Goal: Task Accomplishment & Management: Use online tool/utility

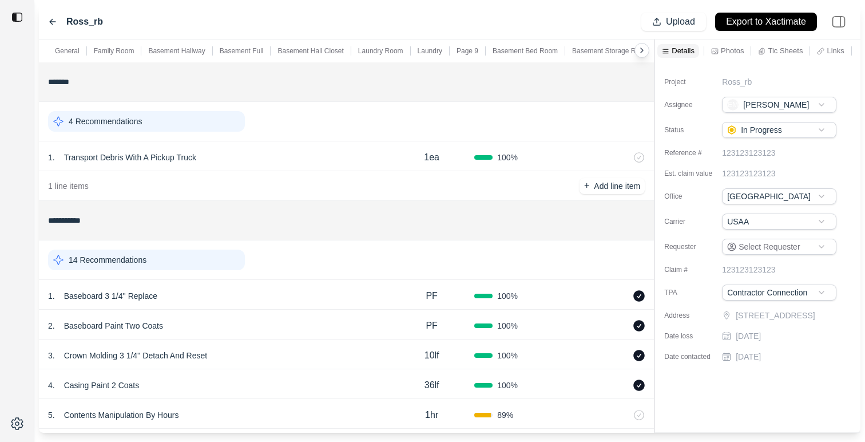
type input "**********"
click at [51, 28] on div "Ross_rb" at bounding box center [75, 22] width 55 height 14
click at [52, 22] on icon at bounding box center [52, 21] width 9 height 9
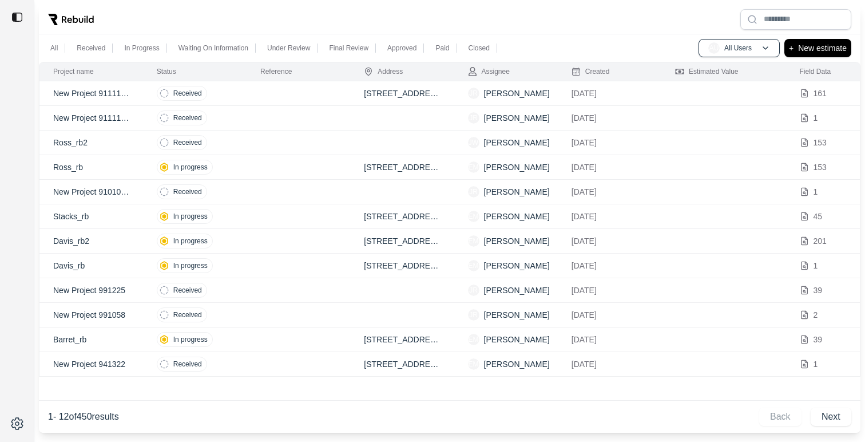
click at [113, 165] on p "Ross_rb" at bounding box center [91, 166] width 76 height 11
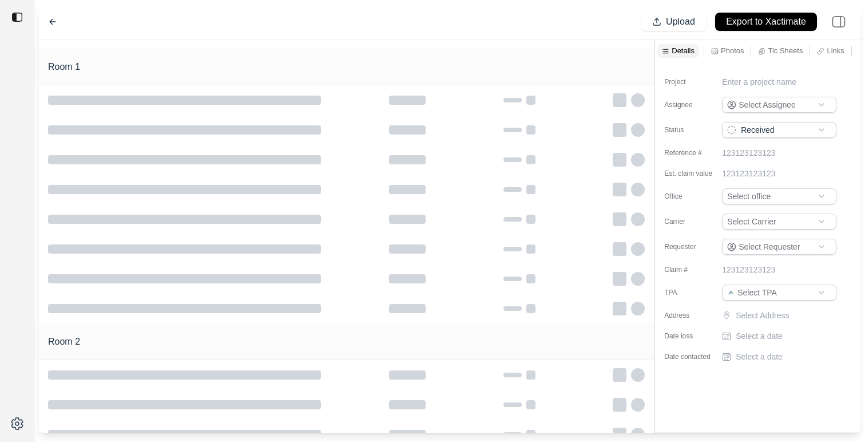
type input "**********"
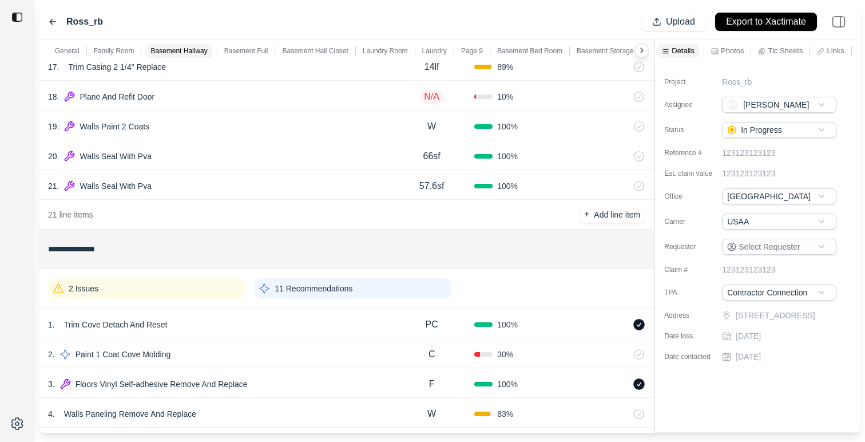
scroll to position [540, 0]
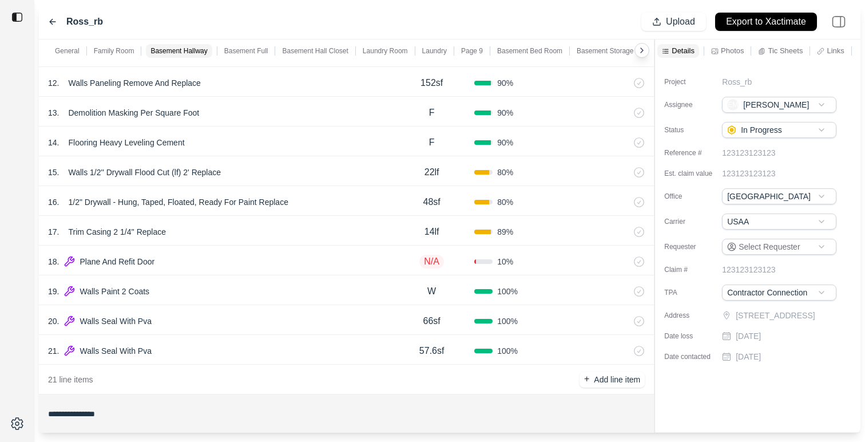
click at [431, 267] on p "N/A" at bounding box center [431, 262] width 25 height 14
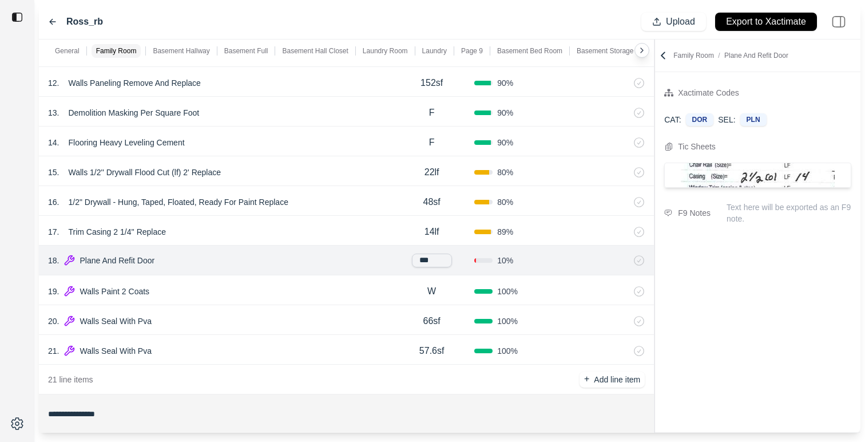
type input "****"
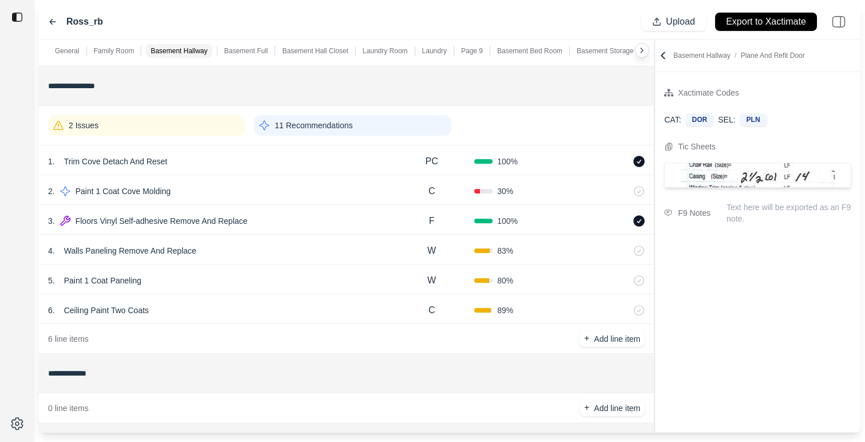
scroll to position [862, 0]
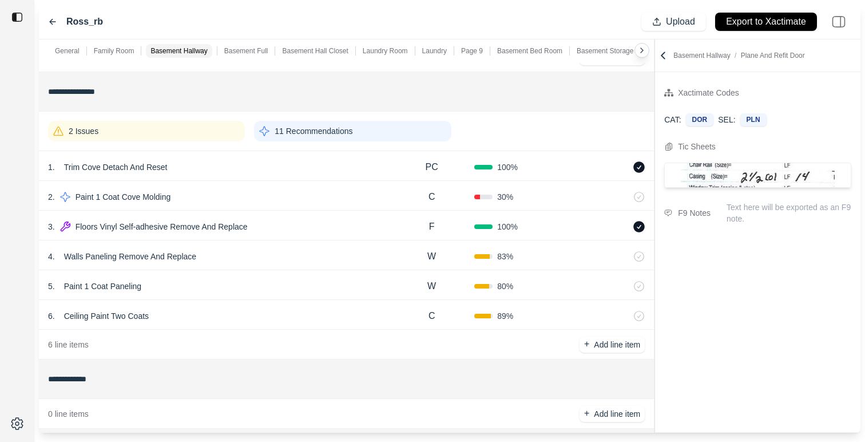
click at [302, 233] on div "3 . Floors Vinyl Self-adhesive Remove And Replace" at bounding box center [218, 226] width 341 height 16
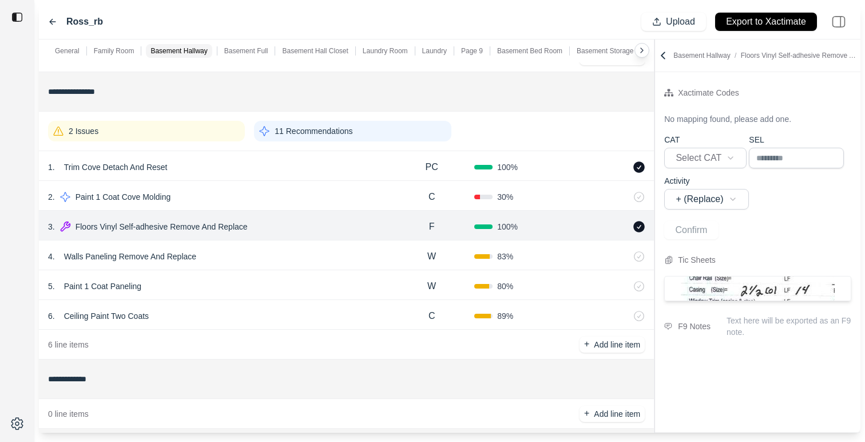
click at [272, 276] on div "5 . Paint 1 Coat Paneling W 80 %" at bounding box center [346, 285] width 615 height 30
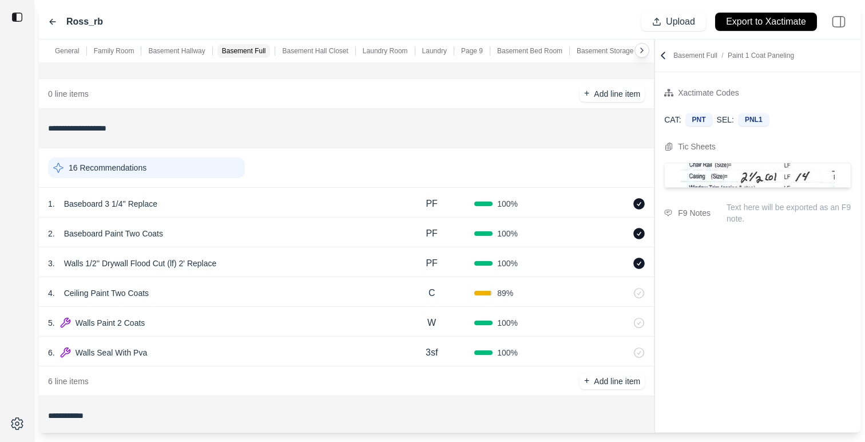
scroll to position [1193, 0]
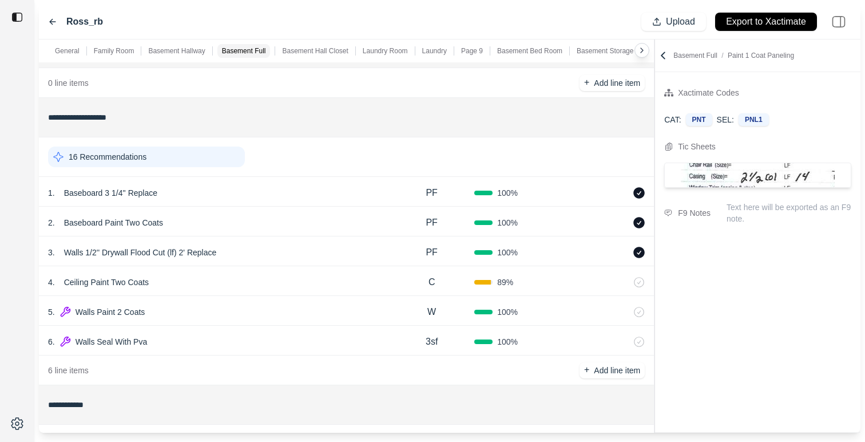
click at [202, 155] on div "16 Recommendations" at bounding box center [146, 156] width 197 height 21
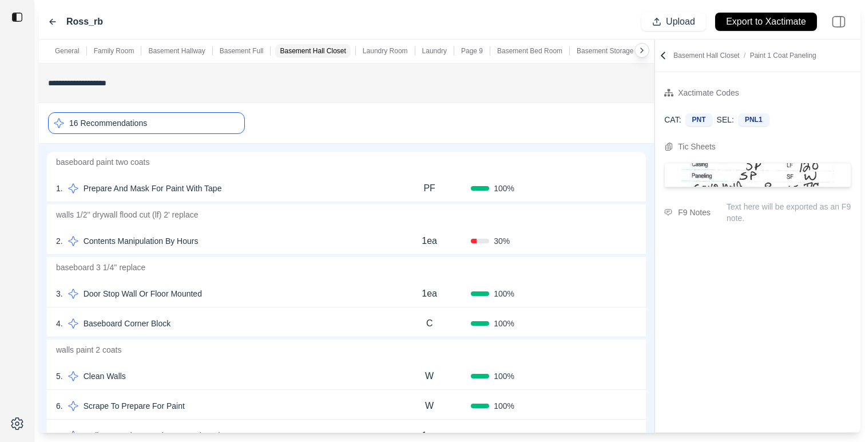
scroll to position [1229, 0]
click at [199, 120] on div "16 Recommendations" at bounding box center [146, 121] width 197 height 22
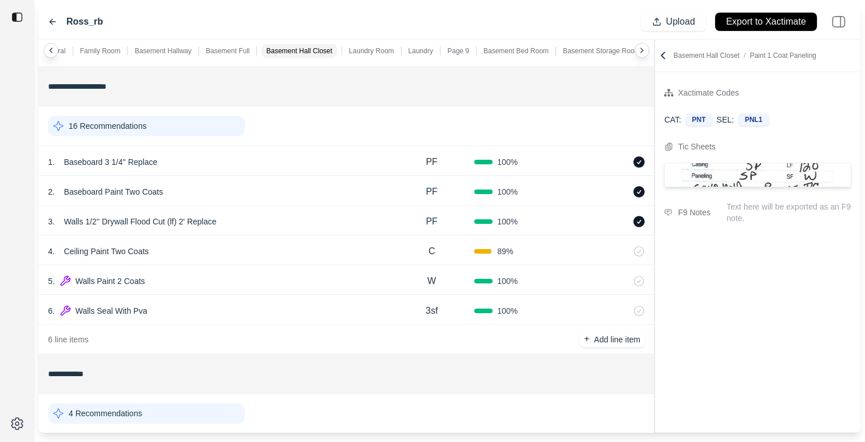
scroll to position [0, 0]
click at [384, 49] on p "Laundry Room" at bounding box center [385, 50] width 45 height 9
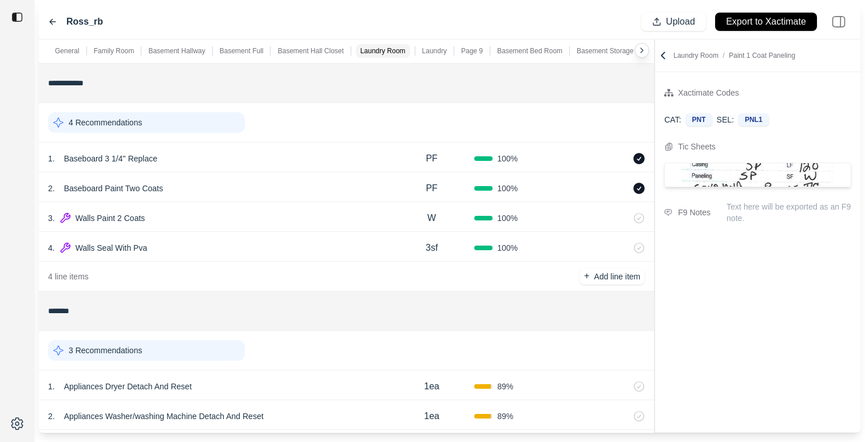
scroll to position [1515, 0]
click at [206, 115] on div "4 Recommendations" at bounding box center [146, 121] width 197 height 21
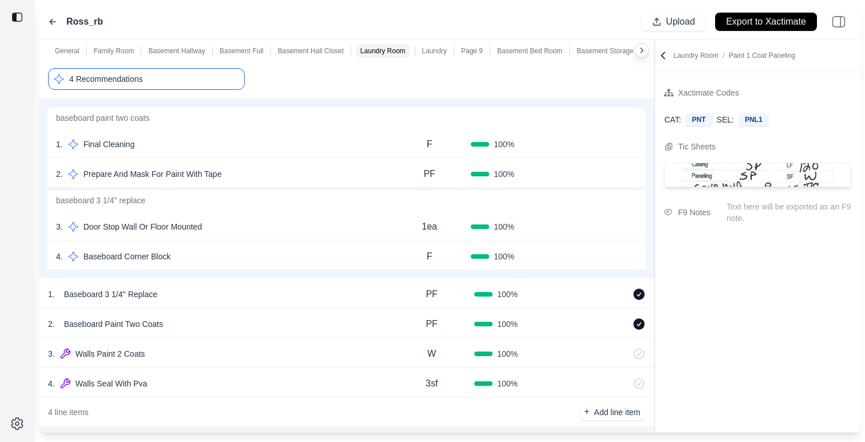
scroll to position [1564, 0]
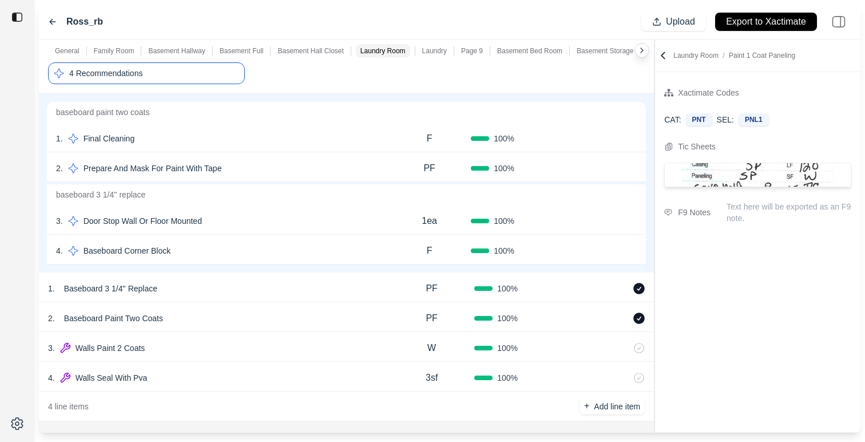
click at [246, 224] on div "3 . Door Stop Wall Or Floor Mounted" at bounding box center [222, 221] width 332 height 16
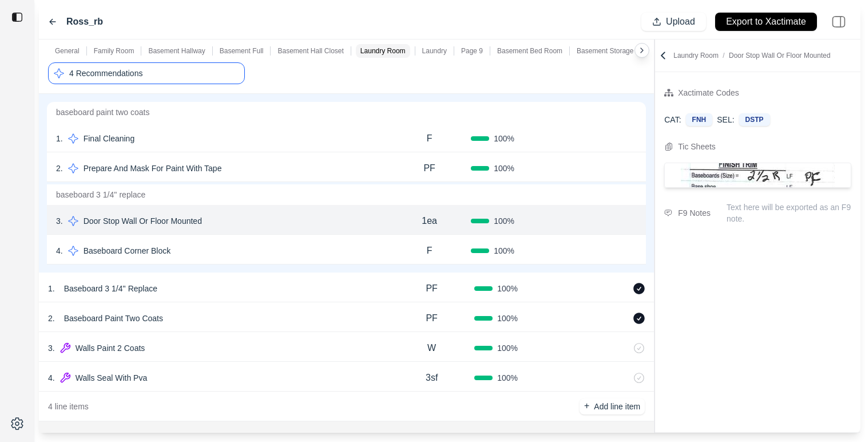
click at [288, 142] on div "1 . Final Cleaning" at bounding box center [222, 138] width 332 height 16
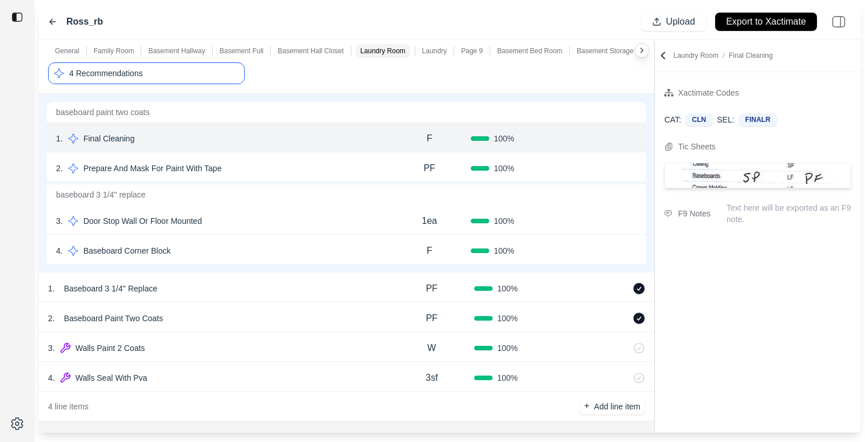
click at [285, 167] on div "2 . Prepare And Mask For Paint With Tape" at bounding box center [222, 168] width 332 height 16
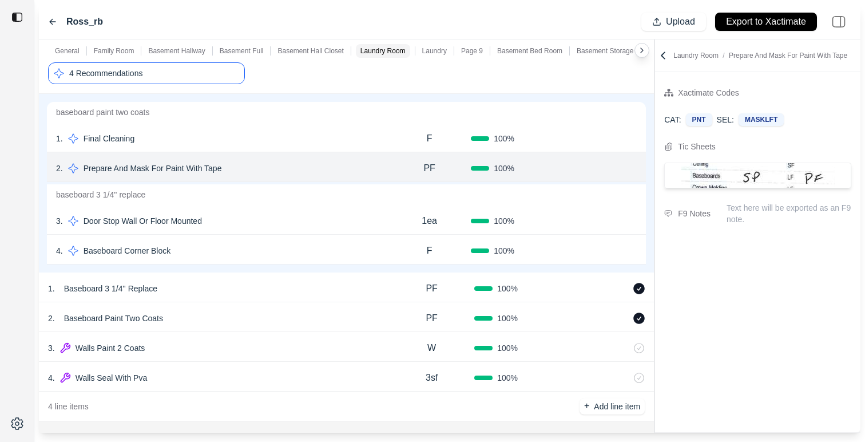
click at [272, 256] on div "4 . Baseboard Corner Block" at bounding box center [222, 251] width 332 height 16
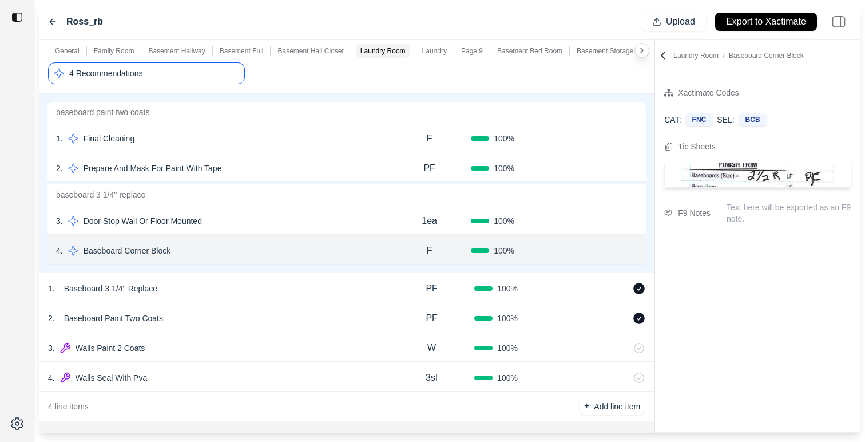
click at [666, 60] on icon at bounding box center [662, 55] width 11 height 11
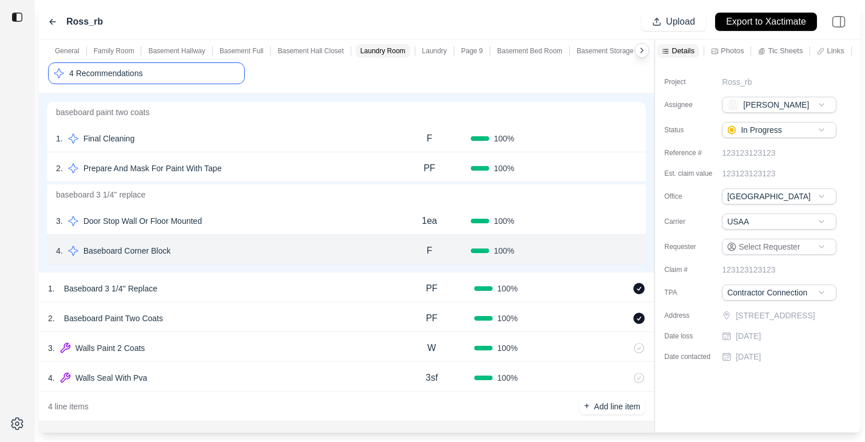
click at [830, 53] on p "Links" at bounding box center [834, 51] width 17 height 10
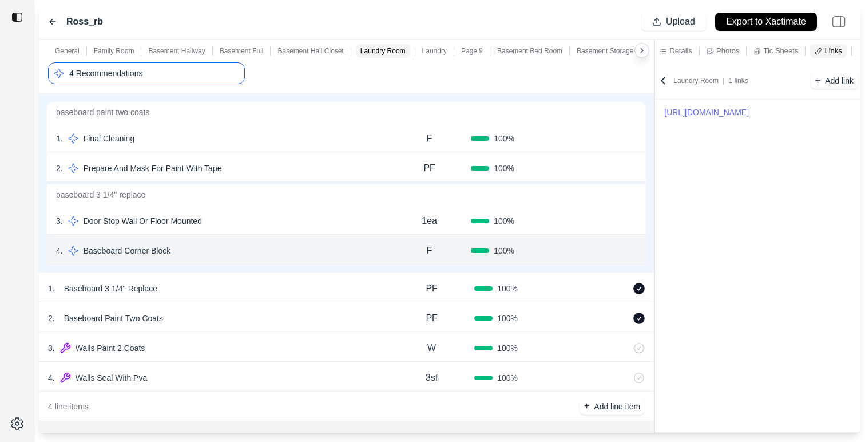
click at [205, 80] on div "4 Recommendations" at bounding box center [146, 73] width 197 height 22
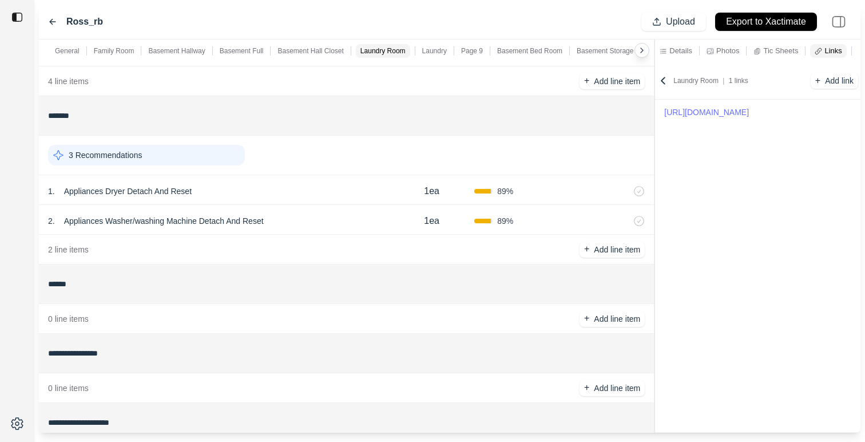
scroll to position [1710, 0]
click at [209, 154] on div "3 Recommendations" at bounding box center [146, 154] width 197 height 21
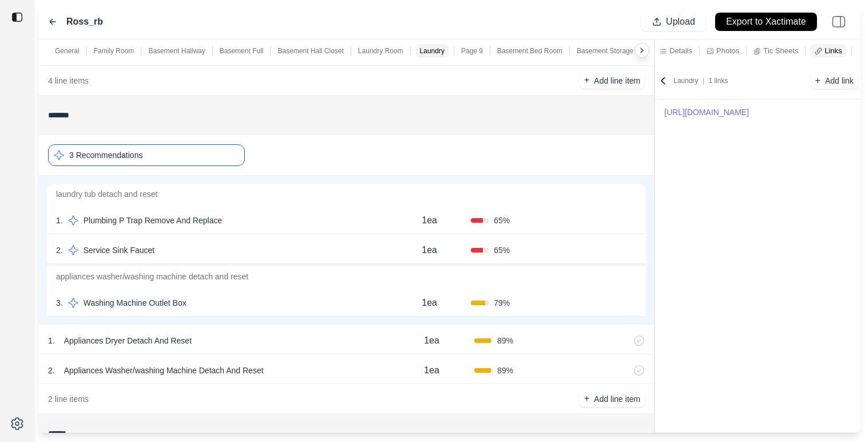
click at [327, 220] on div "1 . Plumbing P Trap Remove And Replace" at bounding box center [222, 220] width 332 height 16
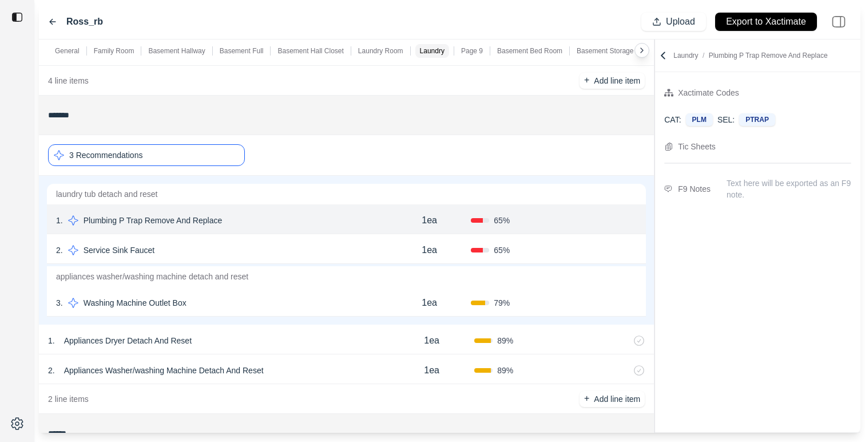
click at [196, 154] on div "3 Recommendations" at bounding box center [146, 155] width 197 height 22
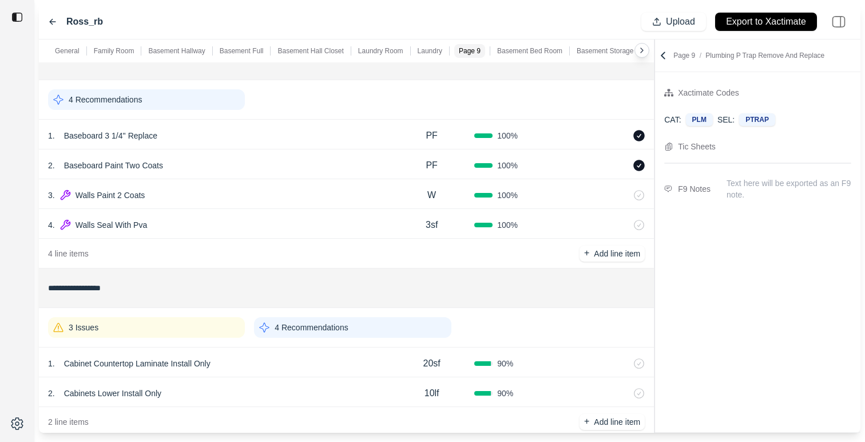
scroll to position [2093, 0]
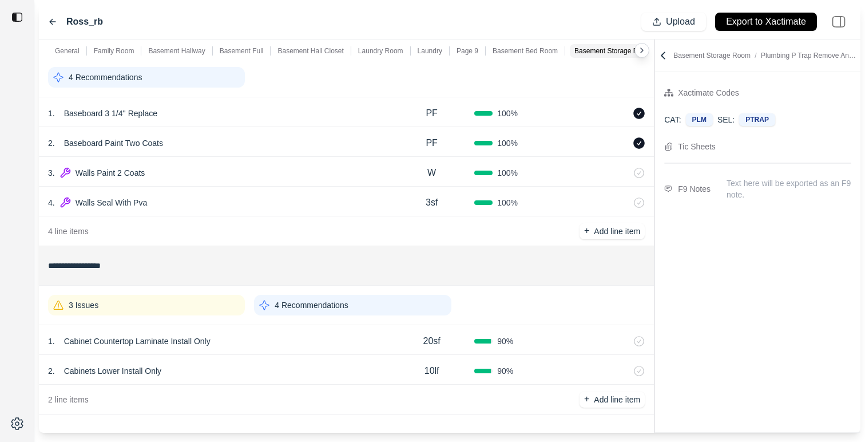
click at [209, 77] on div "4 Recommendations" at bounding box center [146, 77] width 197 height 21
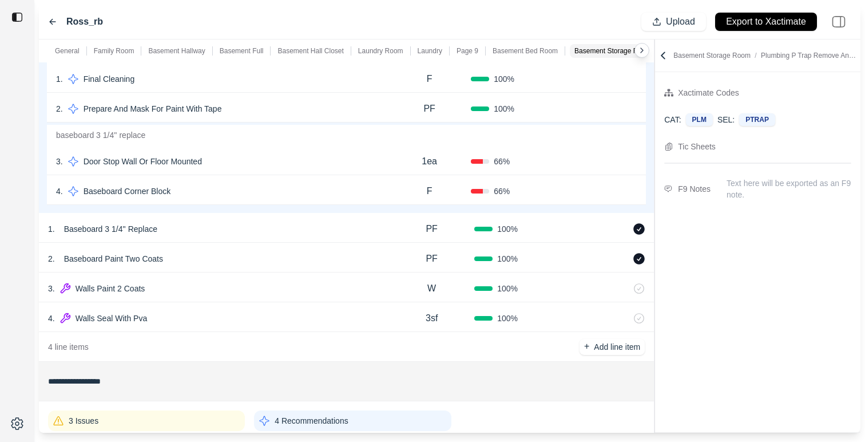
scroll to position [2160, 0]
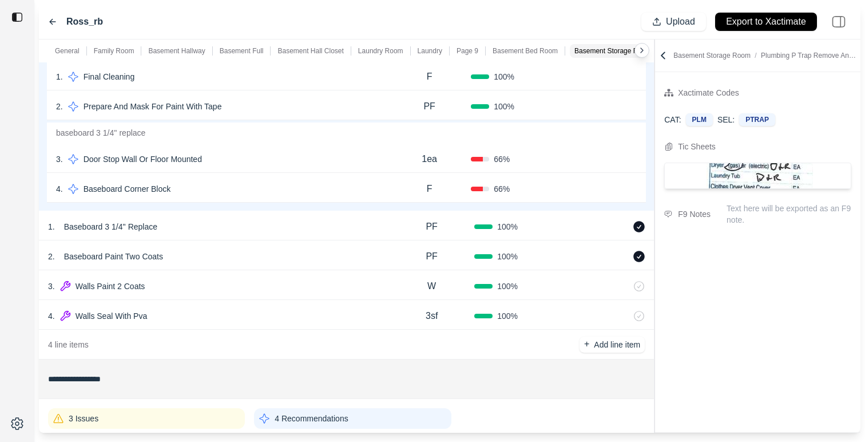
click at [263, 184] on div "4 . Baseboard Corner Block" at bounding box center [222, 189] width 332 height 16
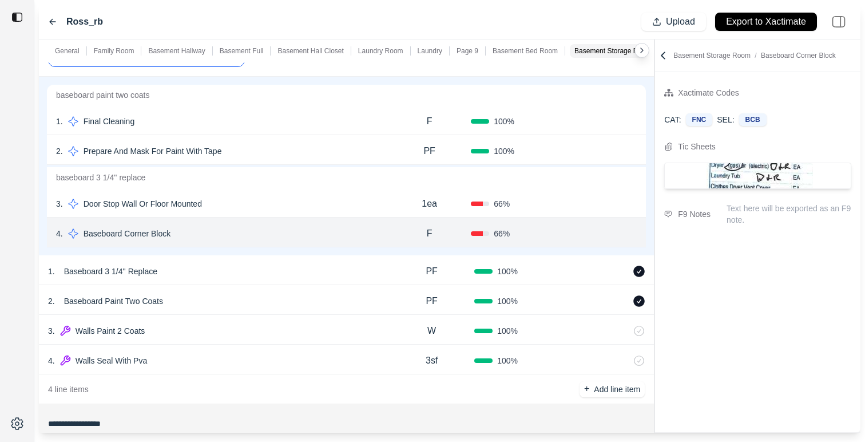
scroll to position [2113, 0]
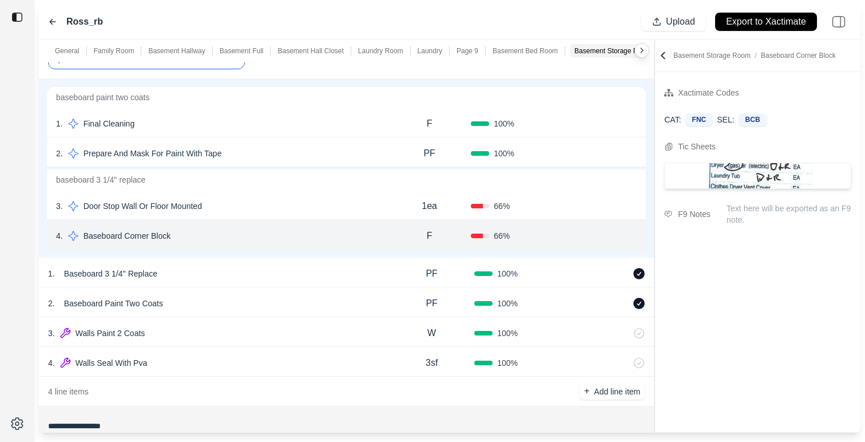
click at [300, 121] on div "1 . Final Cleaning" at bounding box center [222, 124] width 332 height 16
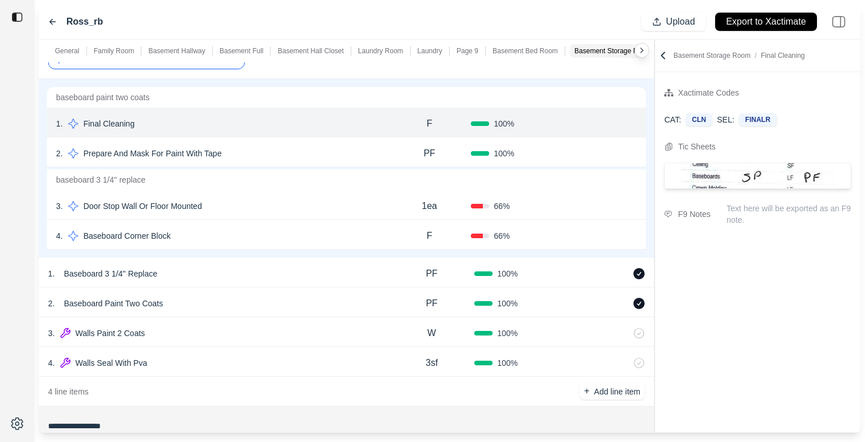
click at [53, 25] on icon at bounding box center [52, 21] width 9 height 9
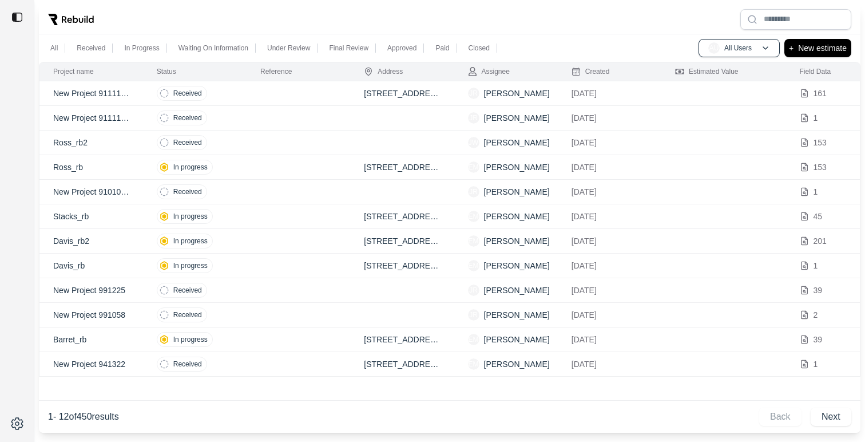
click at [313, 143] on td at bounding box center [299, 142] width 104 height 25
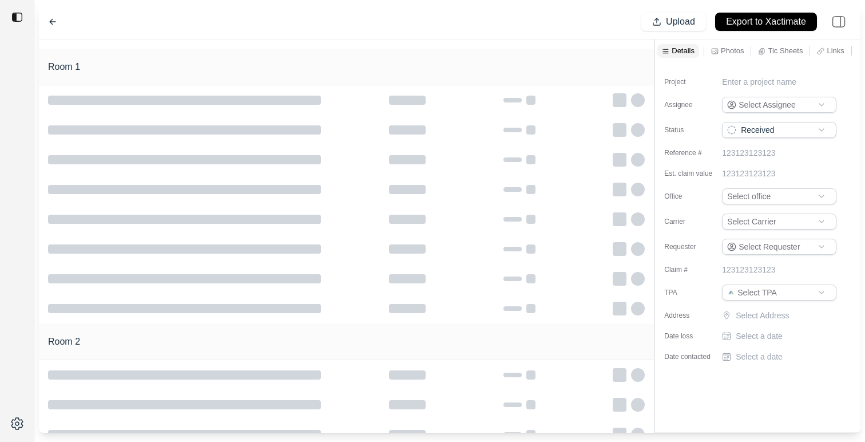
type input "**********"
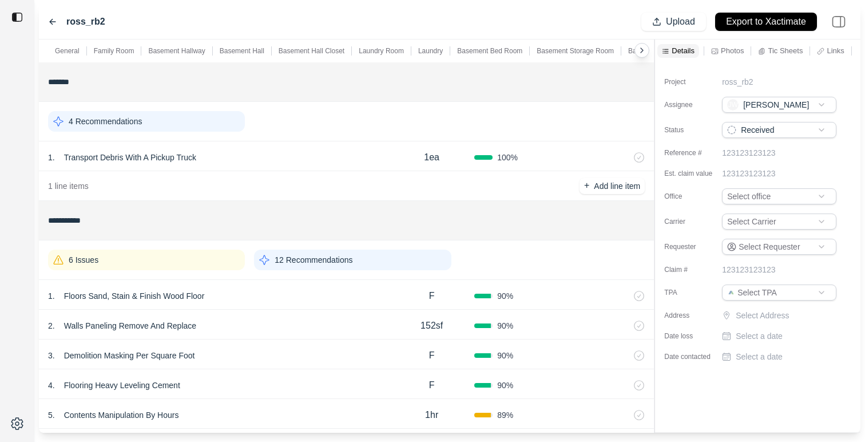
click at [304, 257] on p "12 Recommendations" at bounding box center [314, 259] width 78 height 11
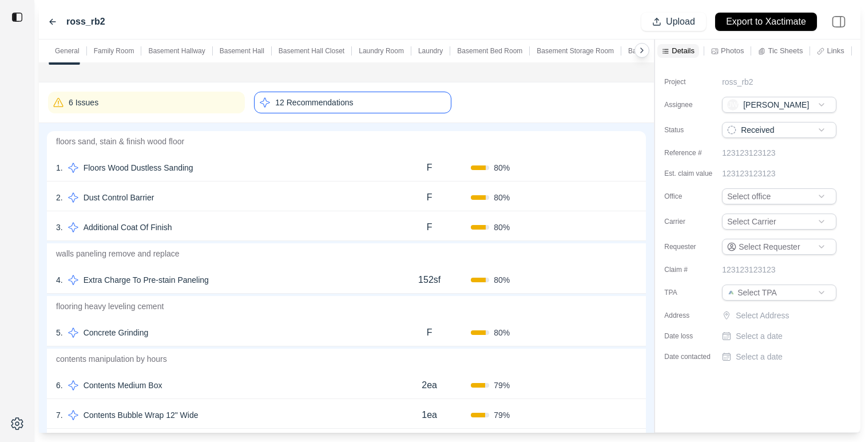
scroll to position [167, 0]
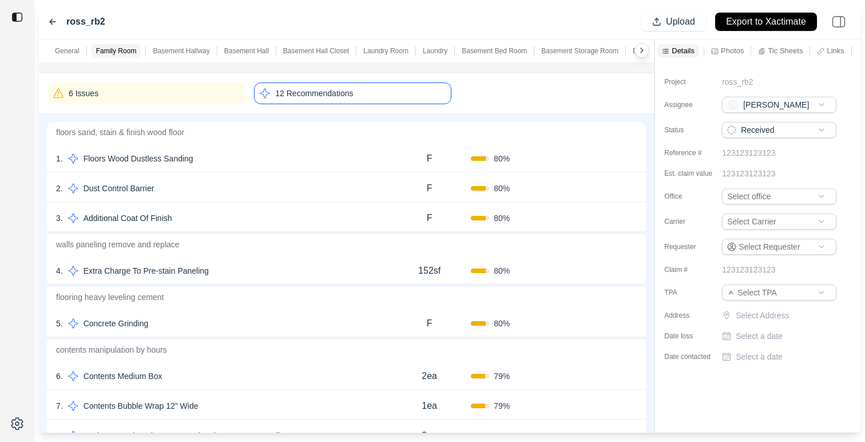
click at [305, 195] on div "2 . Dust Control Barrier" at bounding box center [222, 188] width 332 height 16
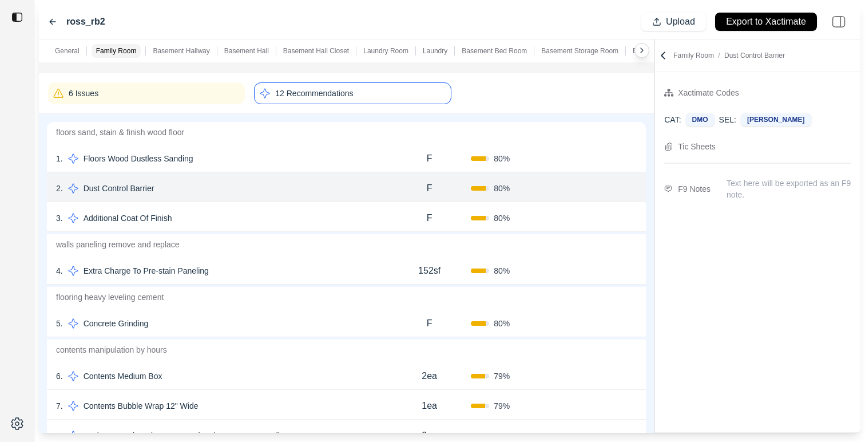
click at [320, 159] on div "1 . Floors Wood Dustless Sanding" at bounding box center [222, 158] width 332 height 16
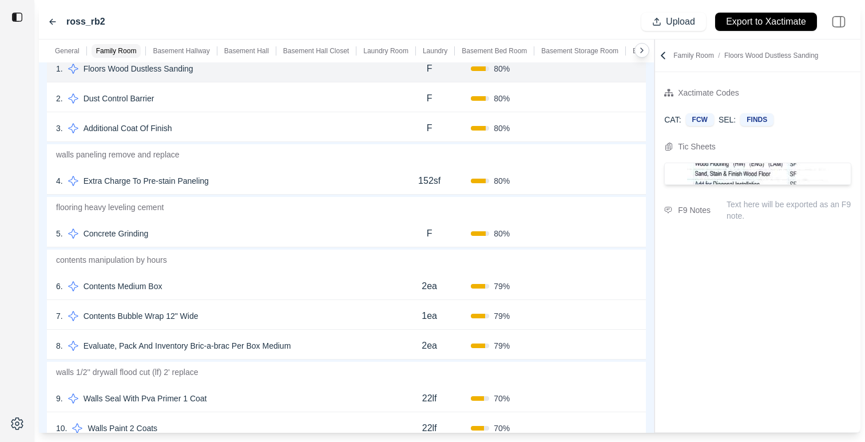
scroll to position [275, 0]
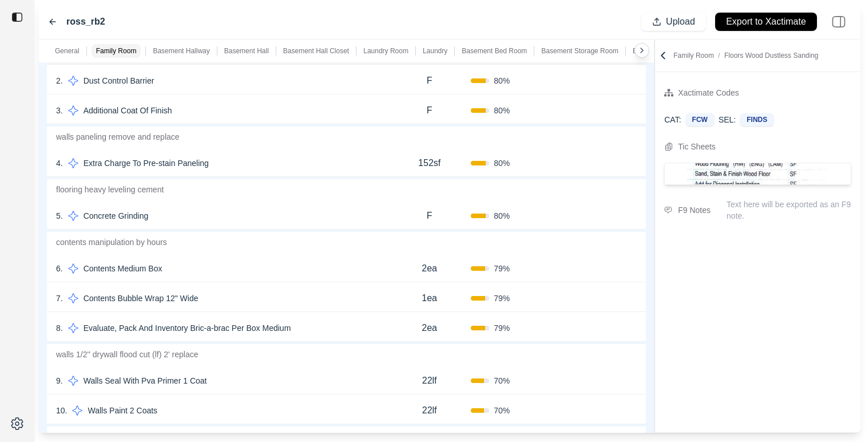
click at [278, 222] on div "5 . Concrete Grinding" at bounding box center [222, 216] width 332 height 16
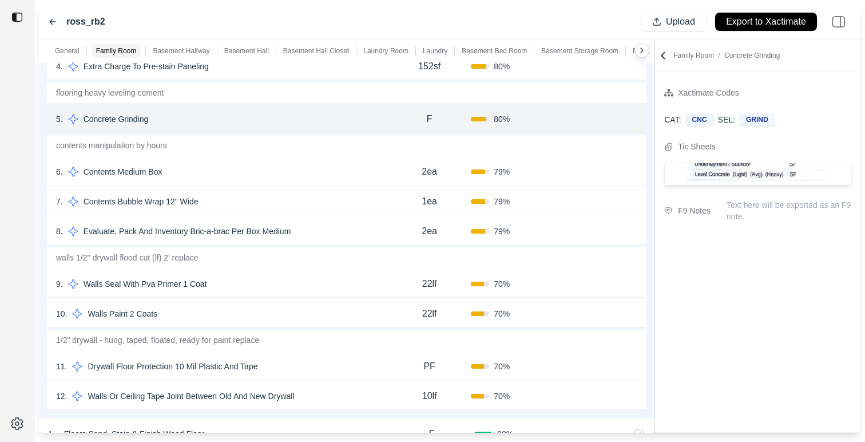
scroll to position [383, 0]
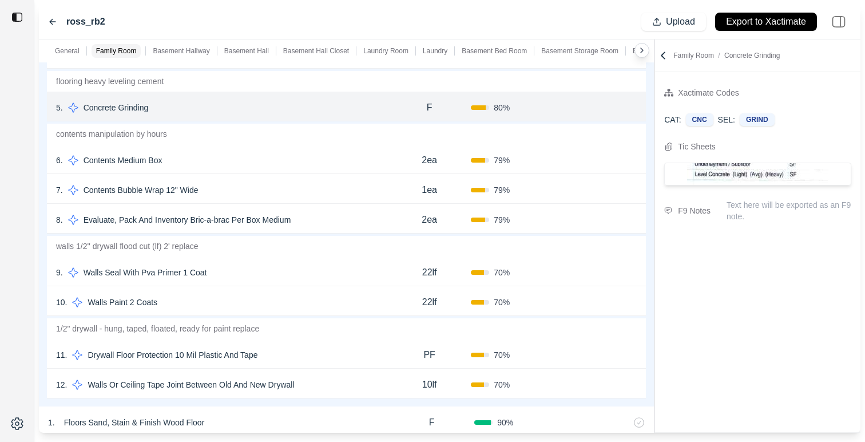
click at [304, 180] on div "7 . Contents Bubble Wrap 12" Wide 1ea 79 % Confirm" at bounding box center [346, 189] width 599 height 30
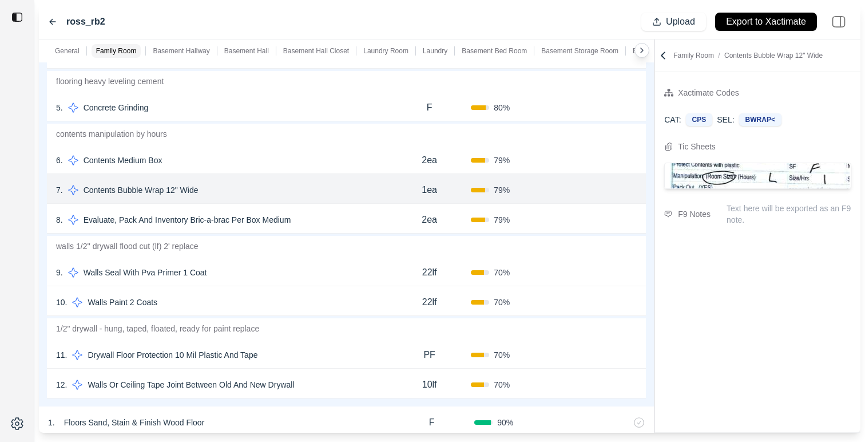
click at [309, 289] on div "10 . Walls Paint 2 Coats 22lf 70 % Confirm" at bounding box center [346, 301] width 599 height 30
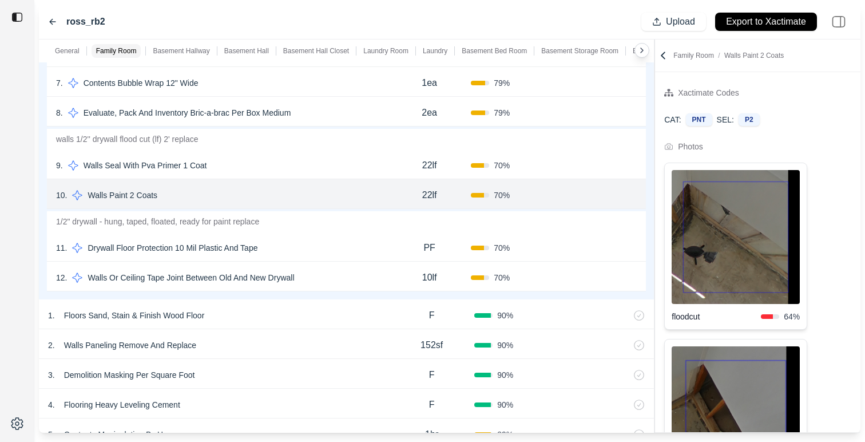
scroll to position [485, 0]
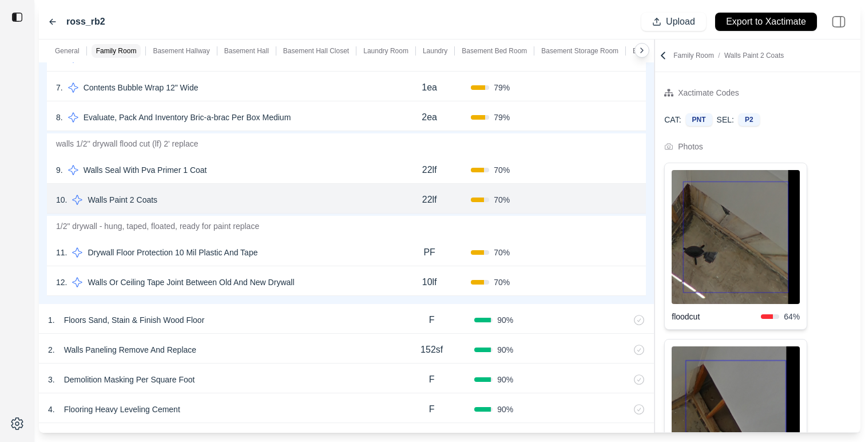
click at [349, 173] on div "9 . Walls Seal With Pva Primer 1 Coat" at bounding box center [222, 170] width 332 height 16
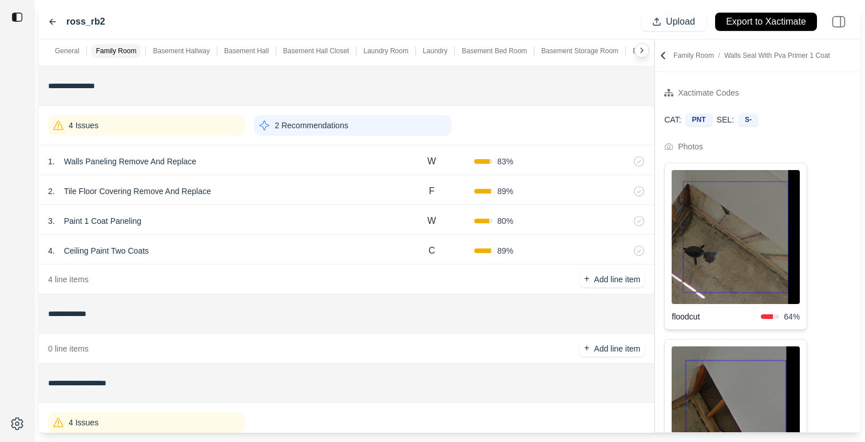
scroll to position [1008, 0]
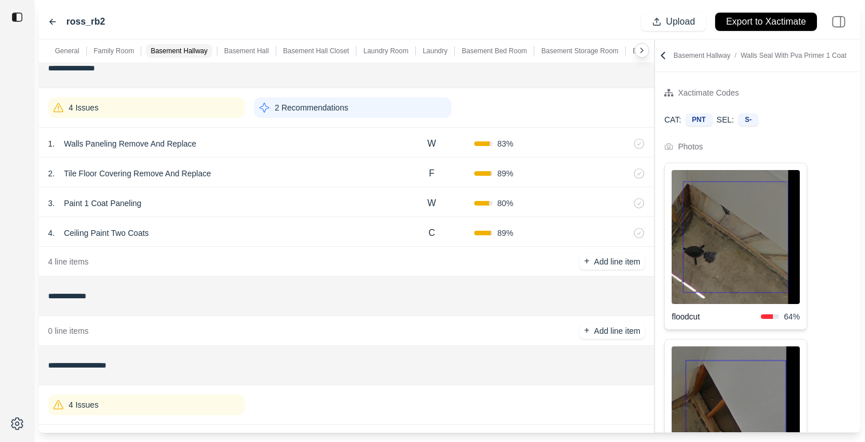
click at [384, 108] on div "2 Recommendations" at bounding box center [352, 107] width 197 height 21
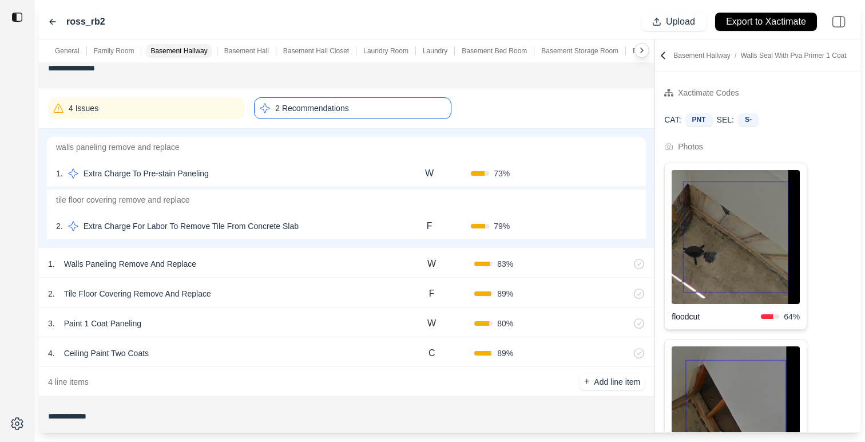
click at [349, 231] on div "2 . Extra Charge For Labor To Remove Tile From Concrete Slab" at bounding box center [222, 226] width 332 height 16
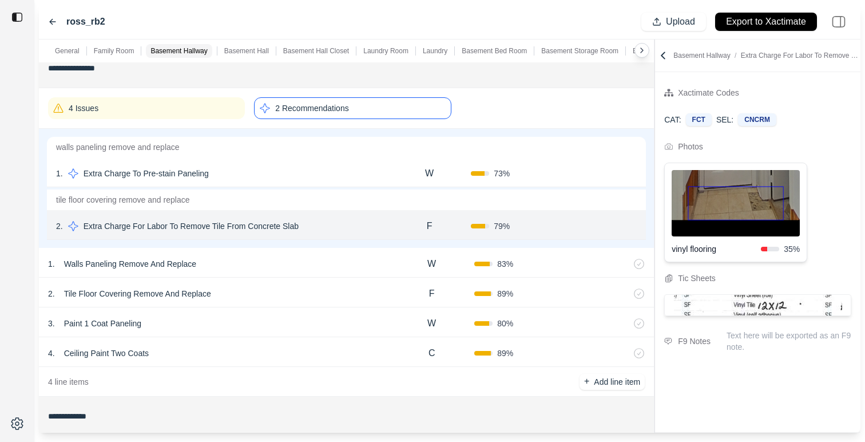
click at [351, 166] on div "1 . Extra Charge To Pre-stain Paneling" at bounding box center [222, 173] width 332 height 16
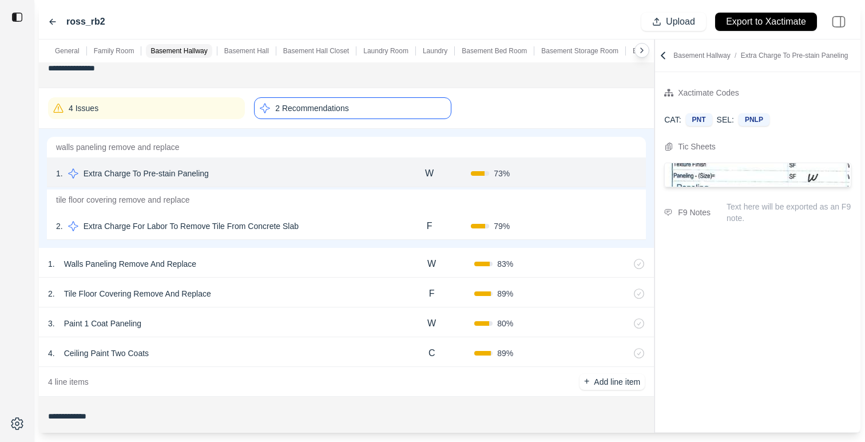
click at [363, 229] on div "2 . Extra Charge For Labor To Remove Tile From Concrete Slab" at bounding box center [222, 226] width 332 height 16
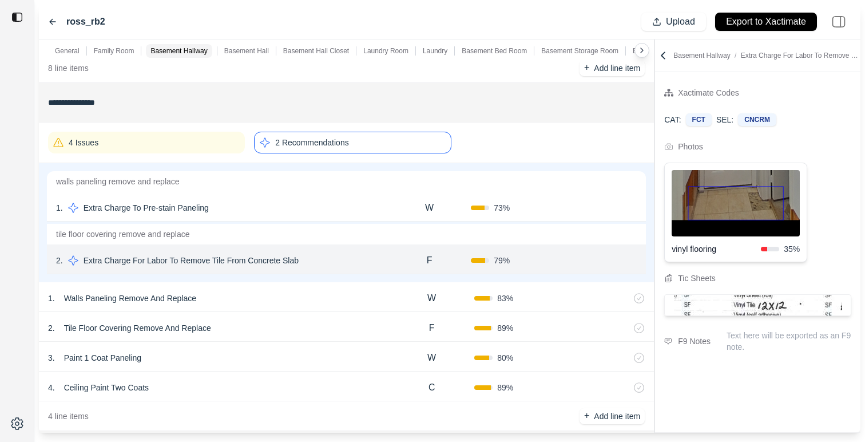
scroll to position [944, 0]
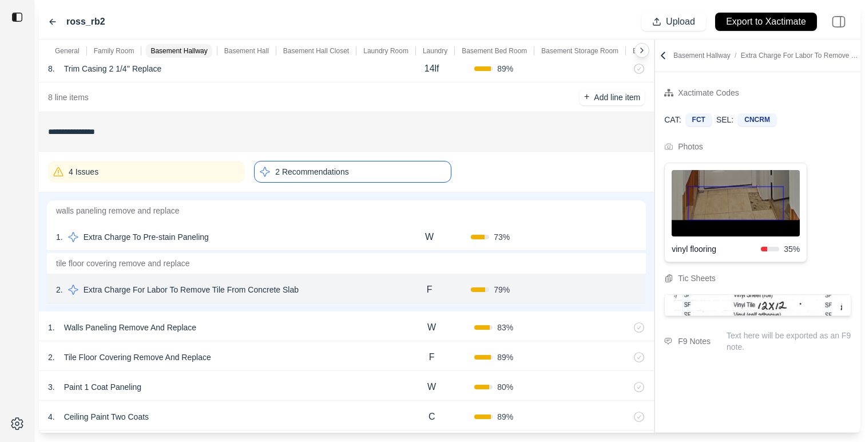
click at [302, 243] on div "1 . Extra Charge To Pre-stain Paneling" at bounding box center [222, 237] width 332 height 16
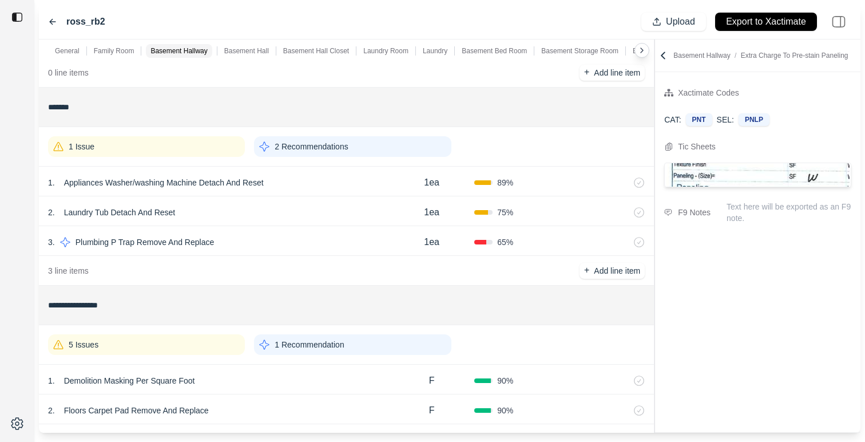
scroll to position [1645, 0]
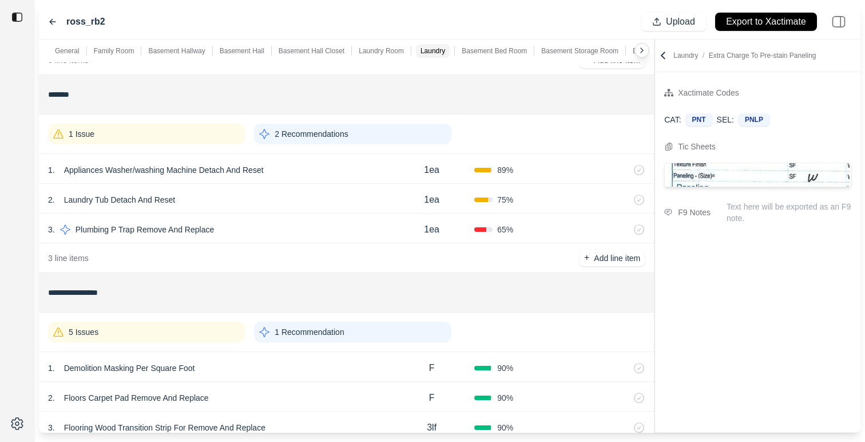
click at [340, 137] on p "2 Recommendations" at bounding box center [311, 133] width 73 height 11
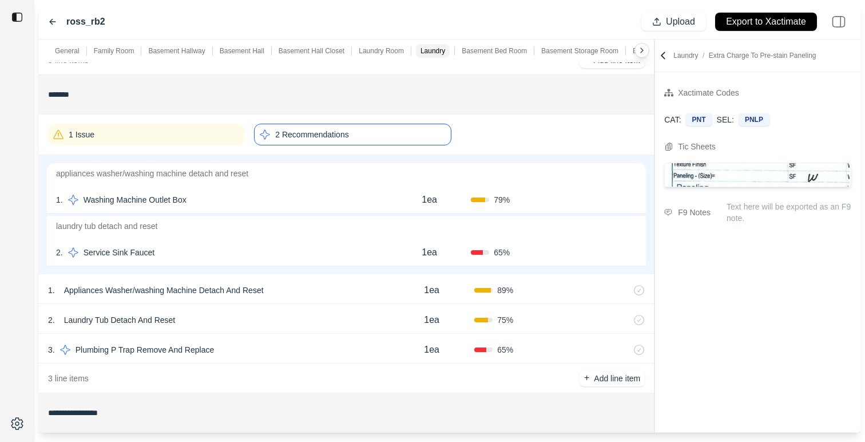
click at [301, 200] on div "1 . Washing Machine Outlet Box" at bounding box center [222, 200] width 332 height 16
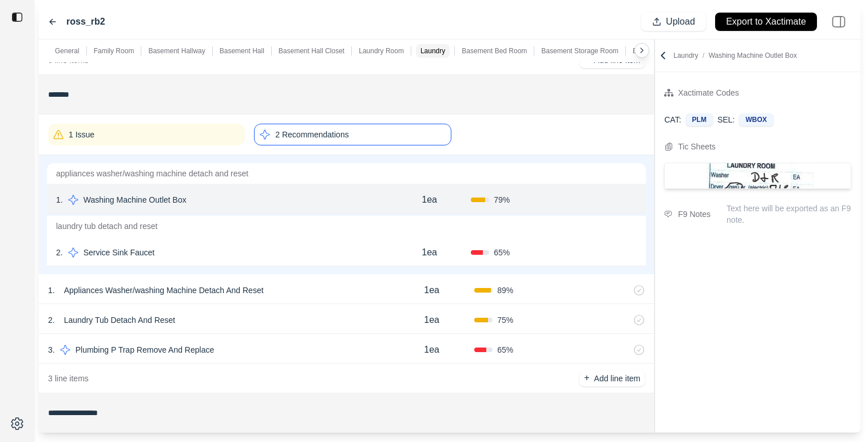
click at [309, 243] on div "2 . Service Sink Faucet 1ea 65 % Confirm" at bounding box center [346, 251] width 599 height 30
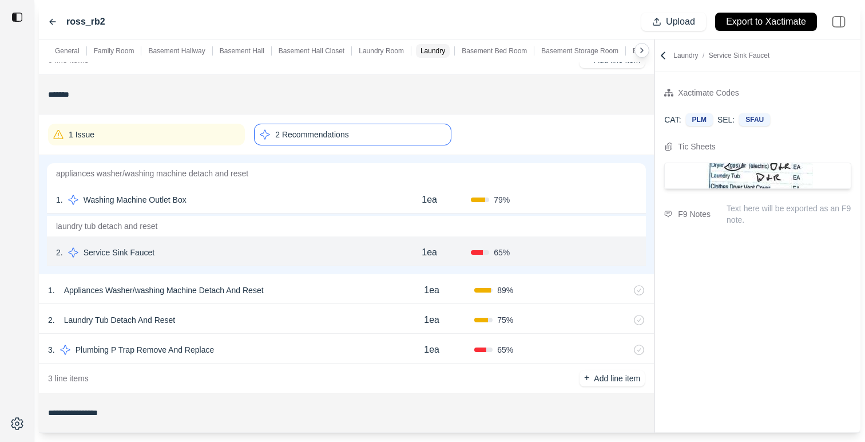
click at [353, 134] on div "2 Recommendations" at bounding box center [352, 135] width 197 height 22
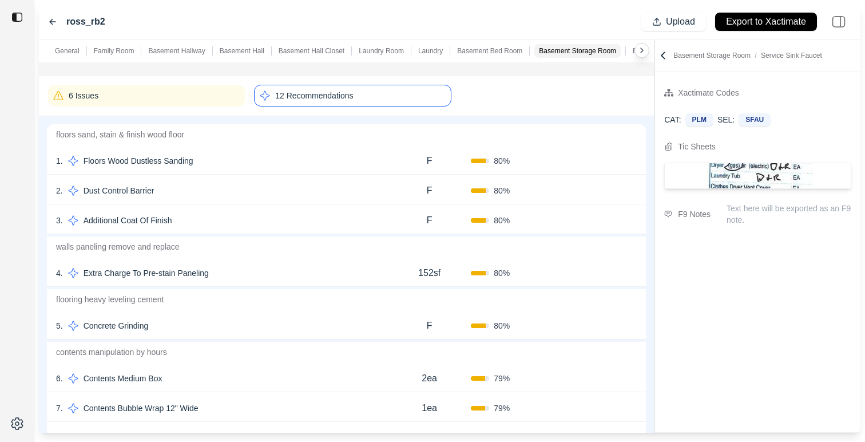
scroll to position [0, 0]
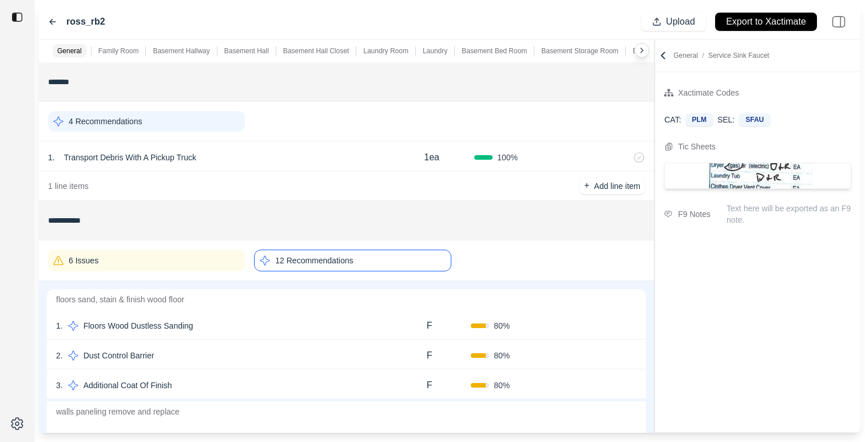
click at [301, 256] on p "12 Recommendations" at bounding box center [314, 260] width 78 height 11
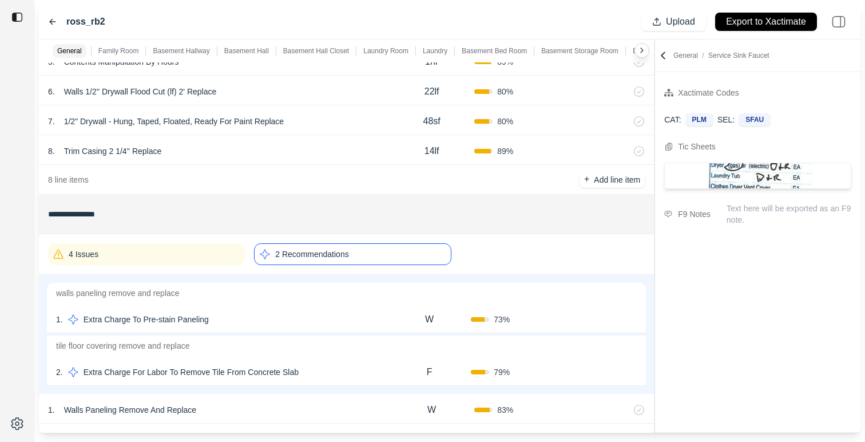
scroll to position [359, 0]
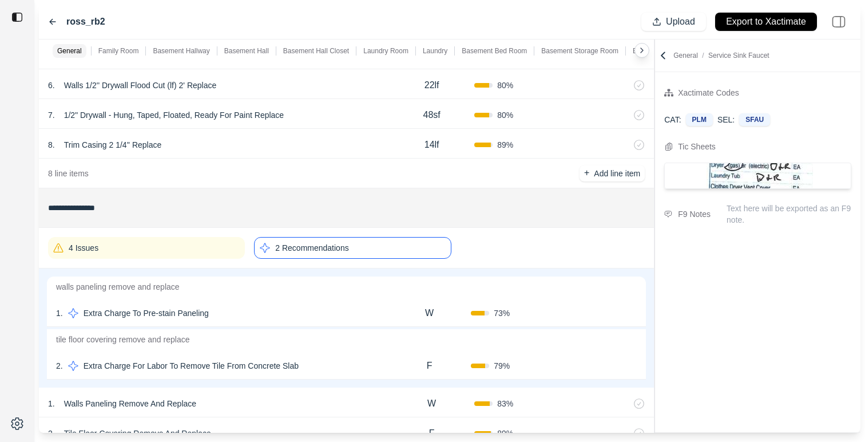
click at [312, 248] on p "2 Recommendations" at bounding box center [311, 247] width 73 height 11
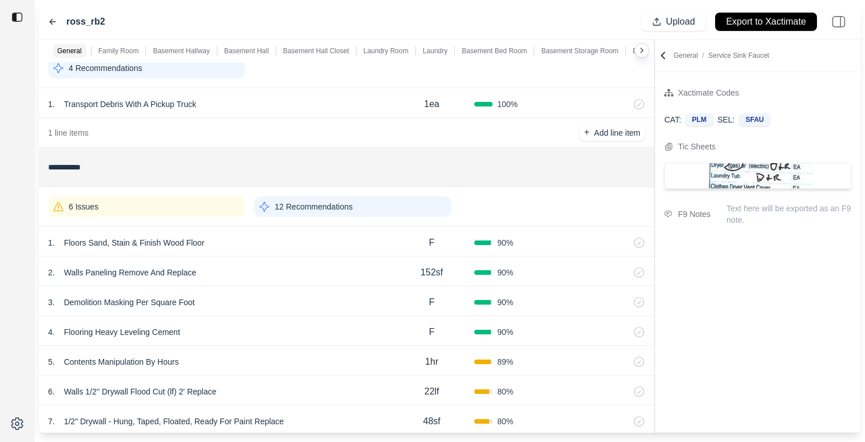
scroll to position [0, 0]
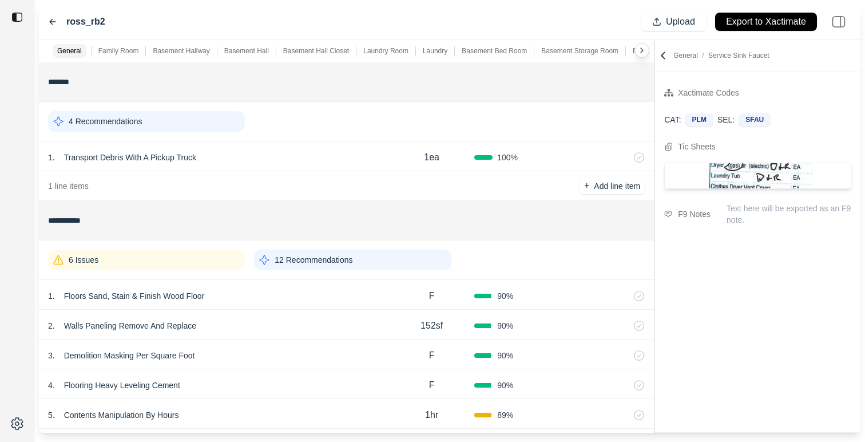
click at [331, 262] on p "12 Recommendations" at bounding box center [314, 259] width 78 height 11
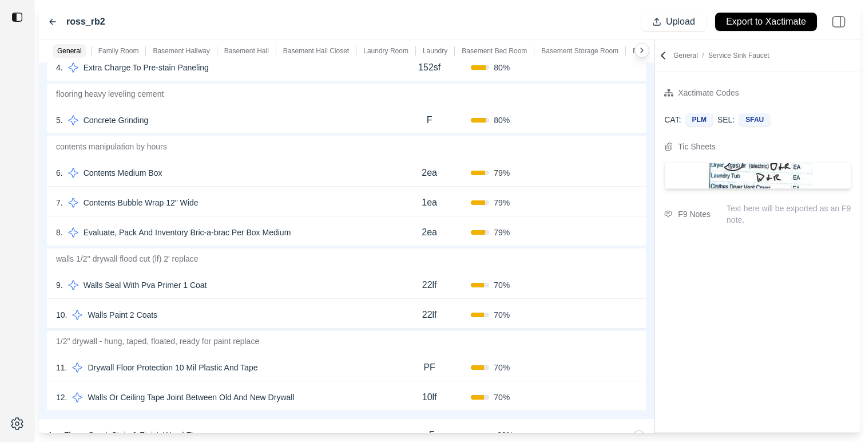
scroll to position [378, 0]
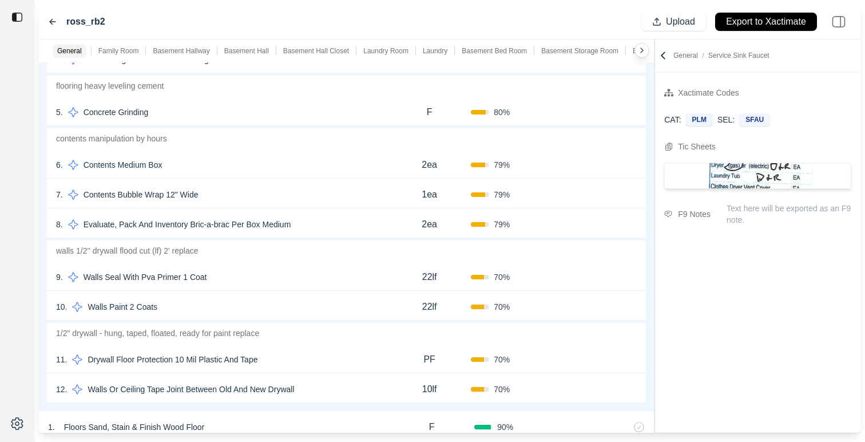
click at [321, 288] on div "9 . Walls Seal With Pva Primer 1 Coat 22lf 70 % Confirm" at bounding box center [346, 276] width 599 height 30
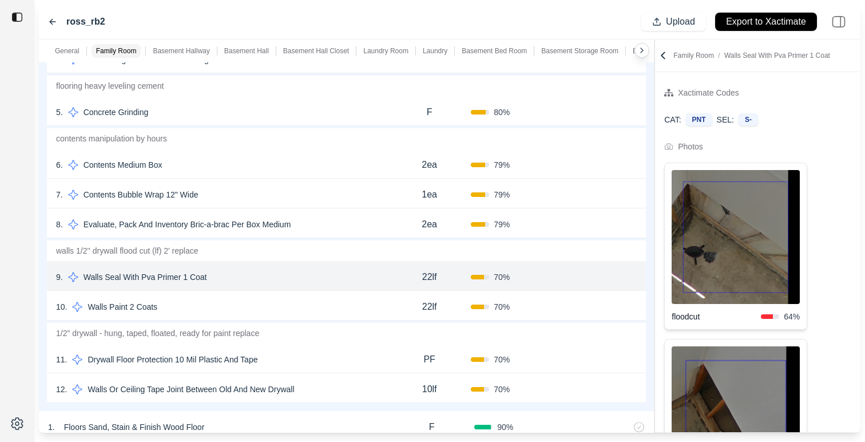
click at [333, 308] on div "10 . Walls Paint 2 Coats" at bounding box center [222, 307] width 332 height 16
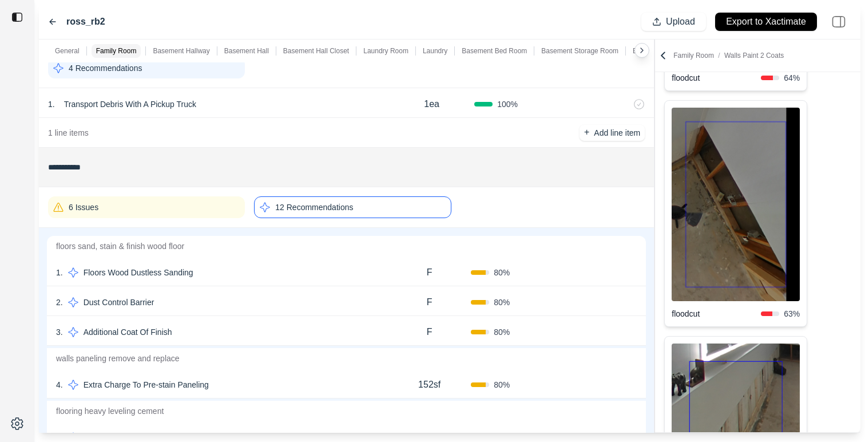
scroll to position [0, 0]
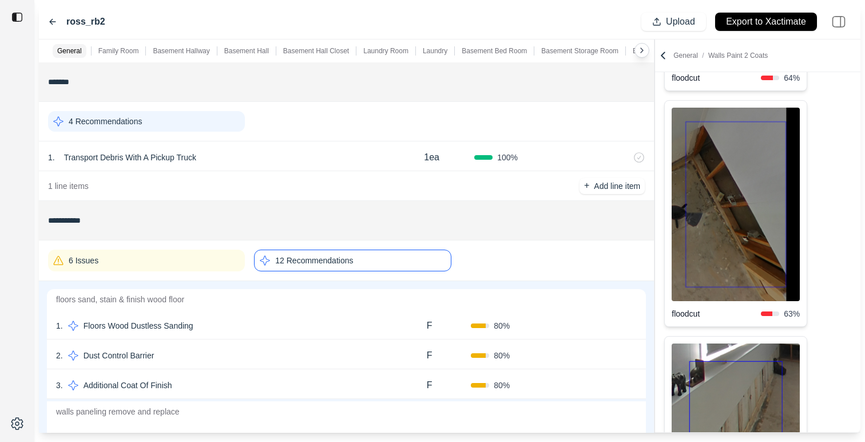
click at [336, 257] on p "12 Recommendations" at bounding box center [314, 260] width 78 height 11
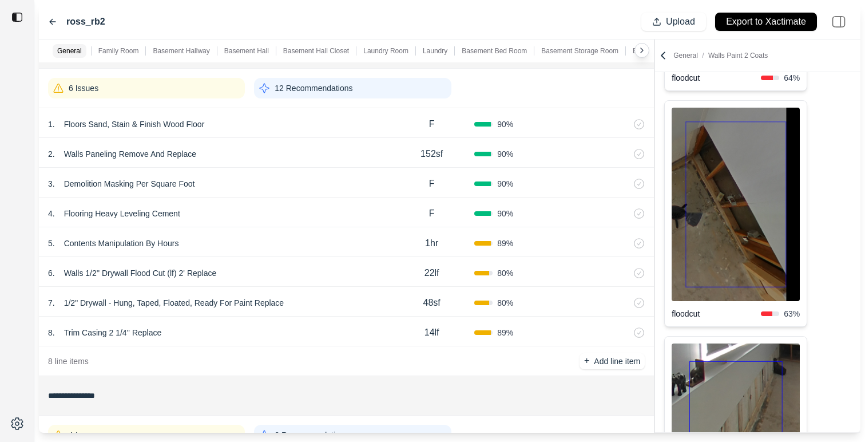
scroll to position [240, 0]
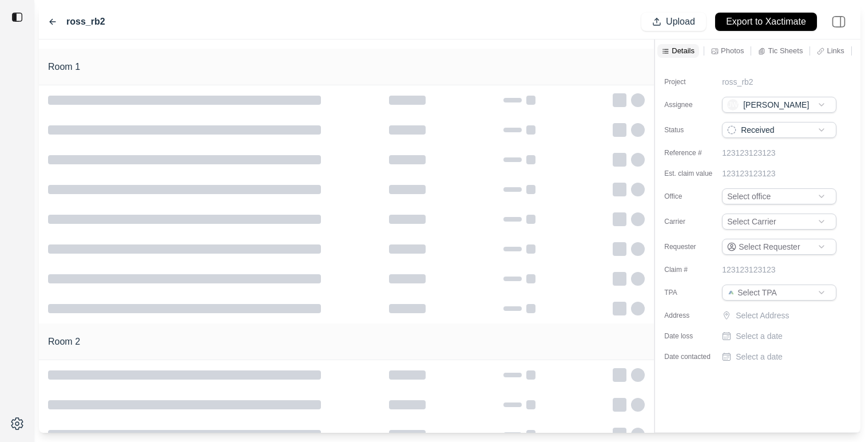
type input "**********"
click at [50, 21] on icon at bounding box center [53, 21] width 6 height 5
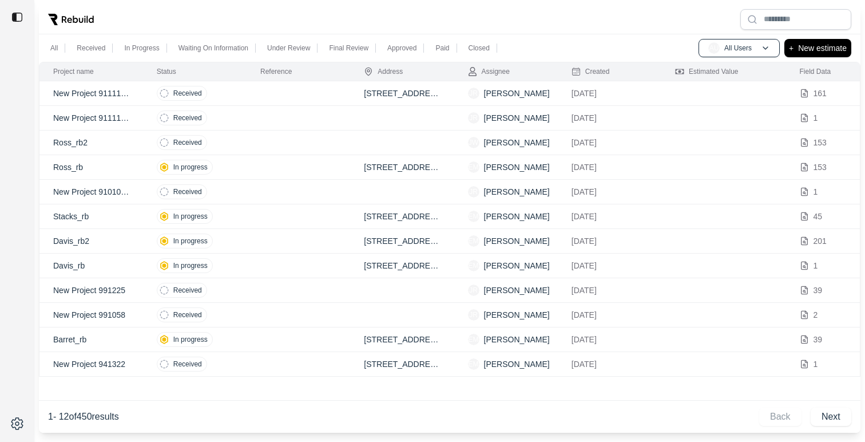
click at [130, 168] on td "Ross_rb" at bounding box center [91, 167] width 104 height 25
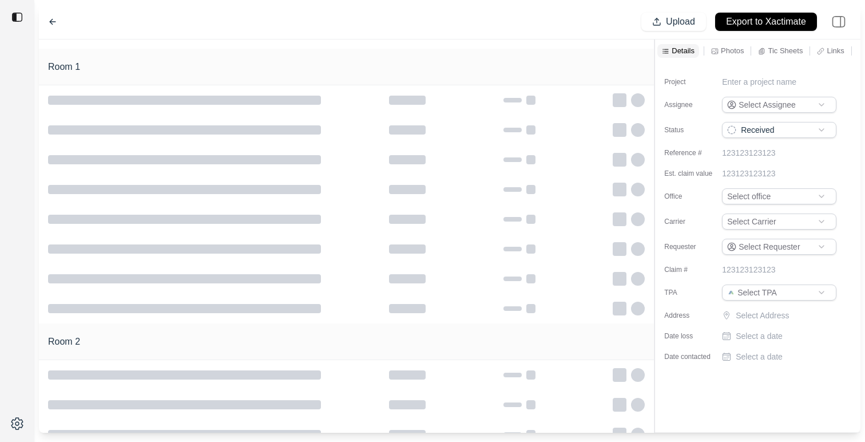
type input "**********"
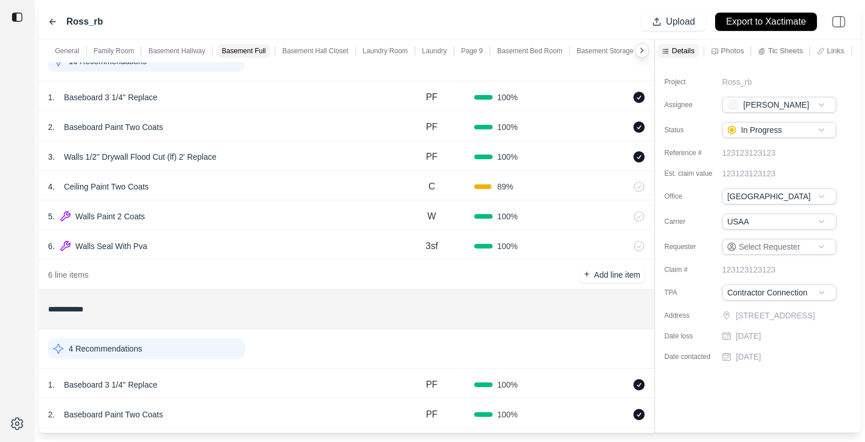
scroll to position [1282, 0]
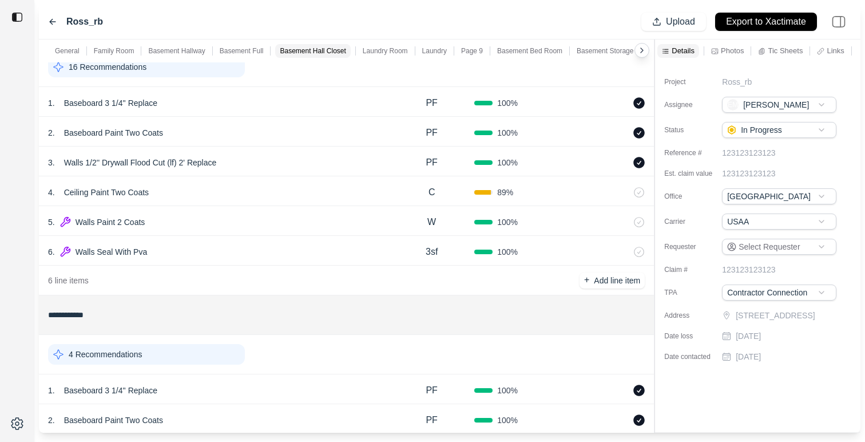
click at [377, 244] on div "6 . Walls Seal With Pva" at bounding box center [218, 252] width 341 height 16
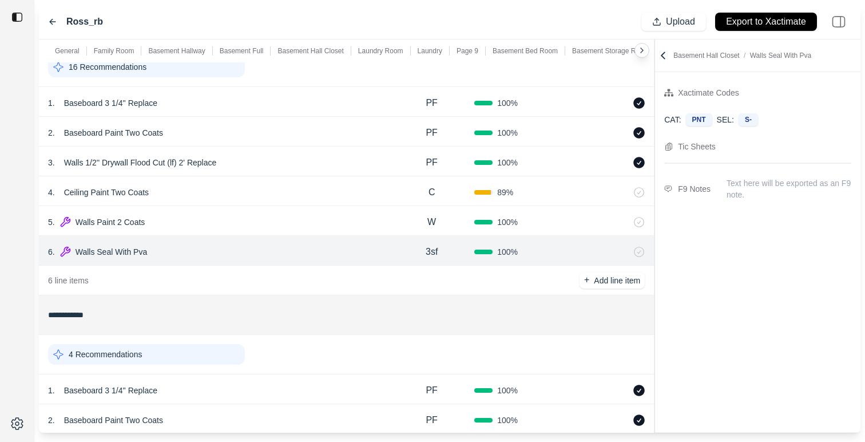
click at [291, 174] on div "3 . Walls 1/2'' Drywall Flood Cut (lf) 2' Replace PF 100 %" at bounding box center [346, 161] width 615 height 30
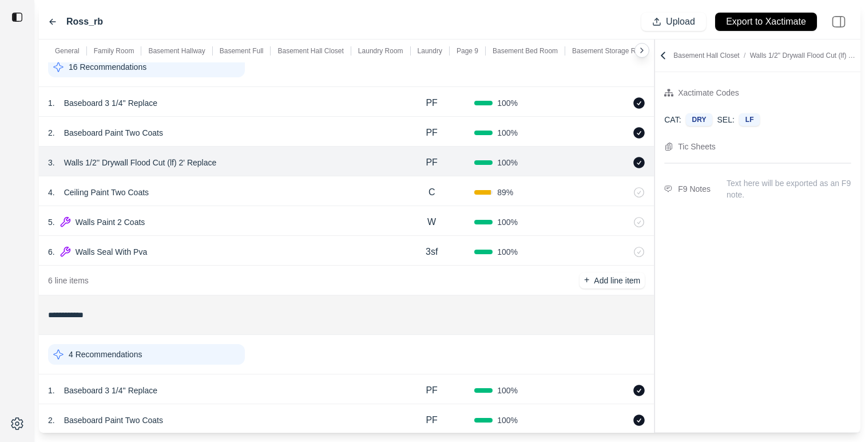
click at [374, 248] on div "6 . Walls Seal With Pva" at bounding box center [218, 252] width 341 height 16
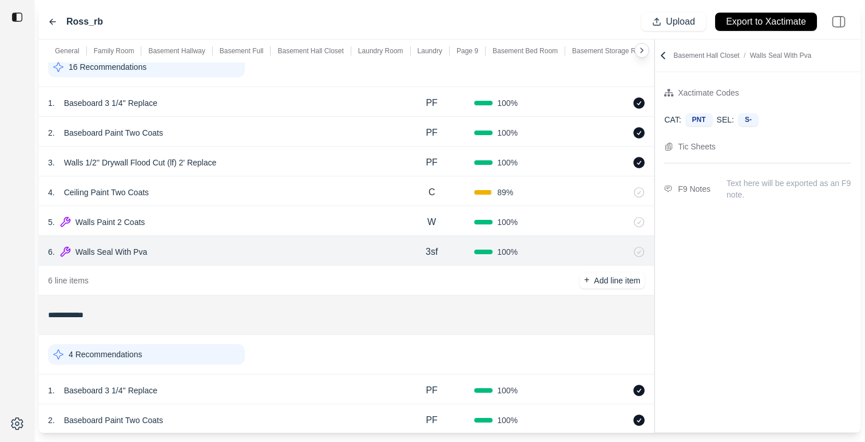
click at [419, 252] on div "3sf" at bounding box center [431, 251] width 85 height 23
type input "*"
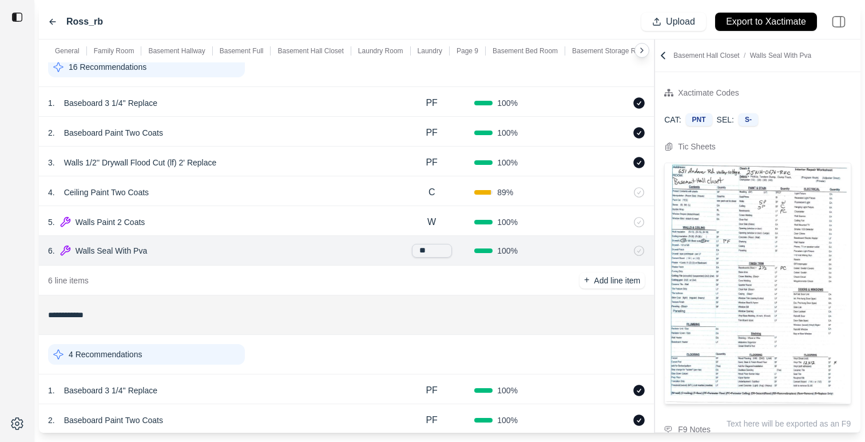
type input "***"
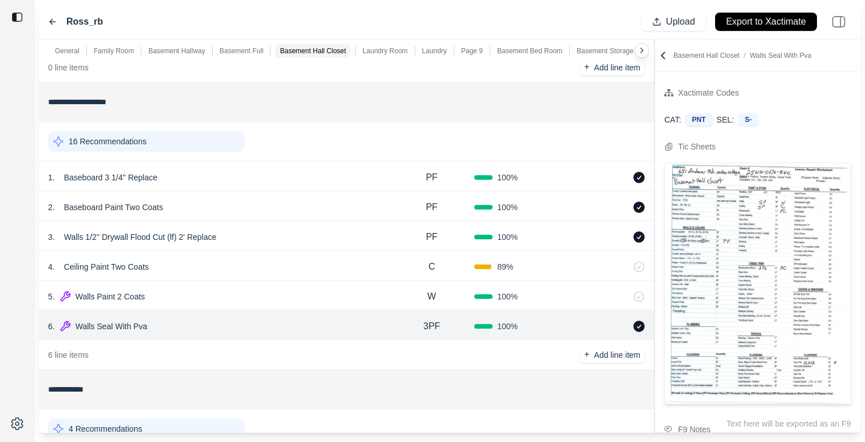
scroll to position [1205, 0]
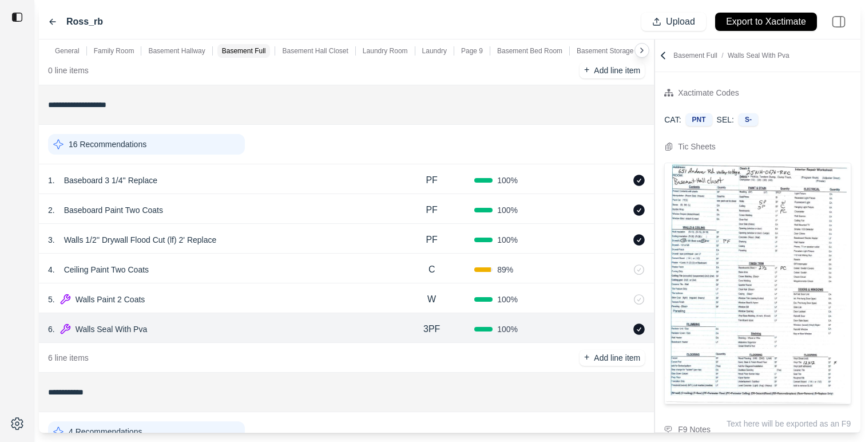
click at [190, 136] on div "16 Recommendations" at bounding box center [146, 144] width 197 height 21
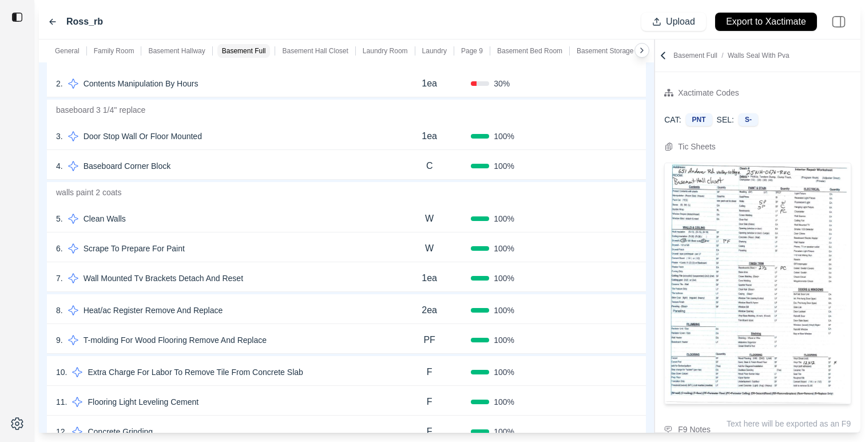
scroll to position [1394, 0]
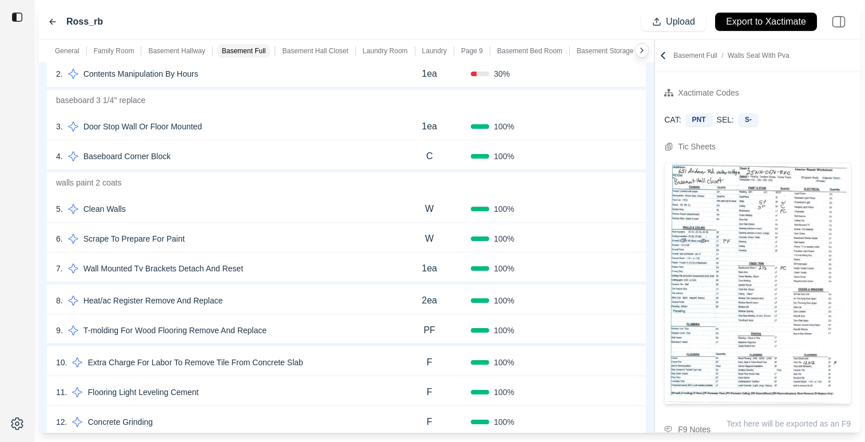
click at [291, 218] on div "5 . Clean Walls W 100 % Confirm" at bounding box center [346, 208] width 599 height 30
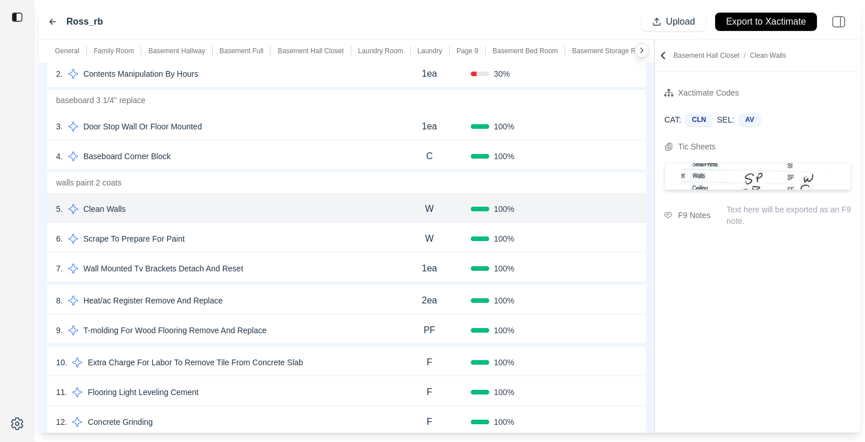
click at [293, 240] on div "6 . Scrape To Prepare For Paint" at bounding box center [222, 238] width 332 height 16
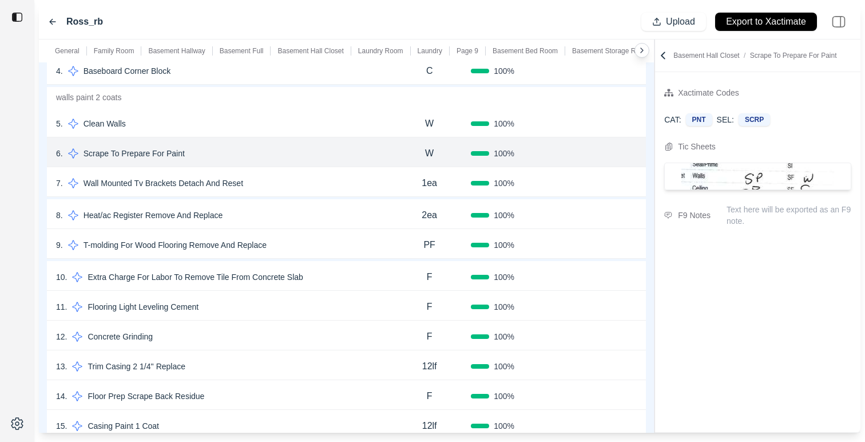
scroll to position [1488, 0]
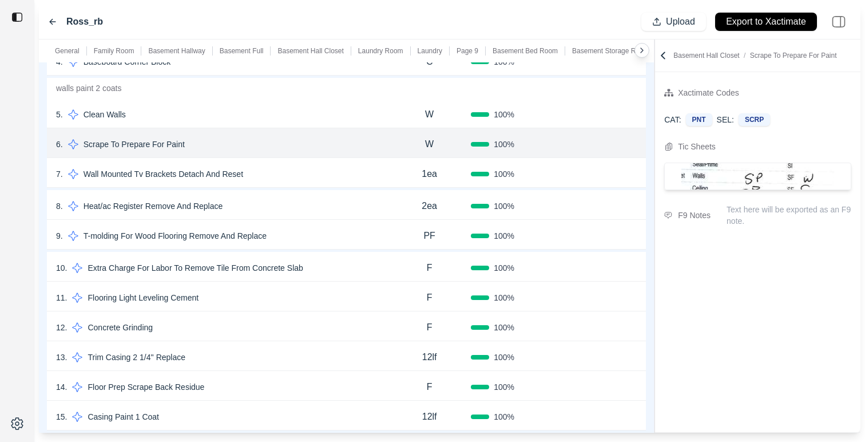
click at [292, 305] on div "11 . Flooring Light Leveling Cement" at bounding box center [222, 297] width 332 height 16
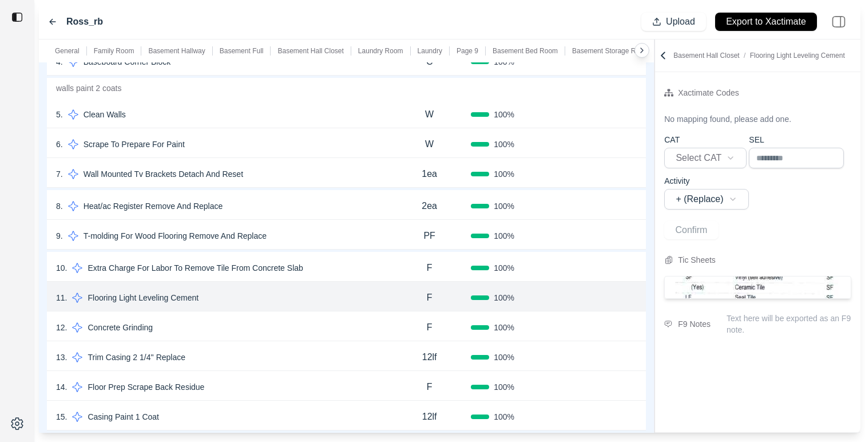
click at [299, 336] on div "12 . Concrete Grinding F 100 % Confirm" at bounding box center [346, 326] width 599 height 30
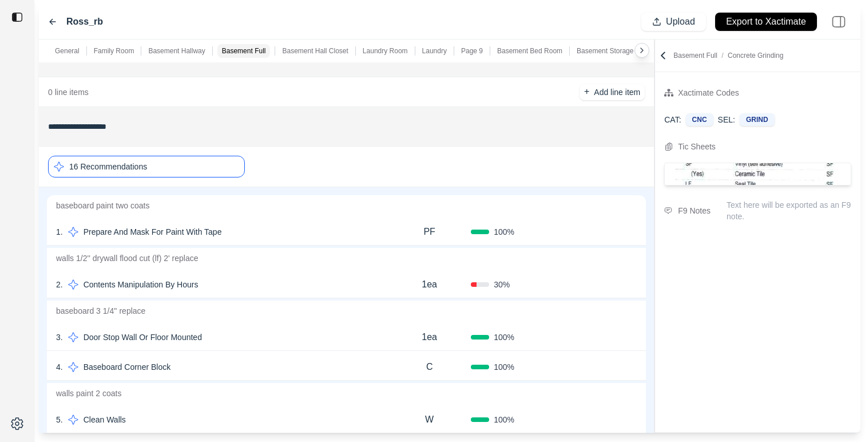
click at [183, 166] on div "16 Recommendations" at bounding box center [146, 167] width 197 height 22
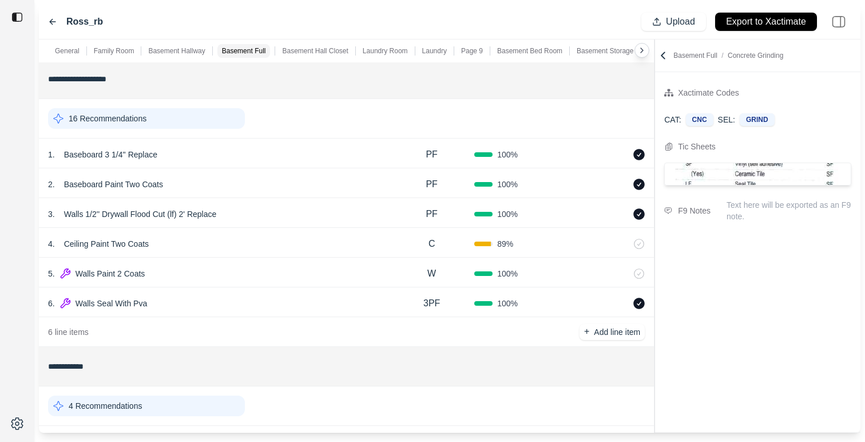
scroll to position [1219, 0]
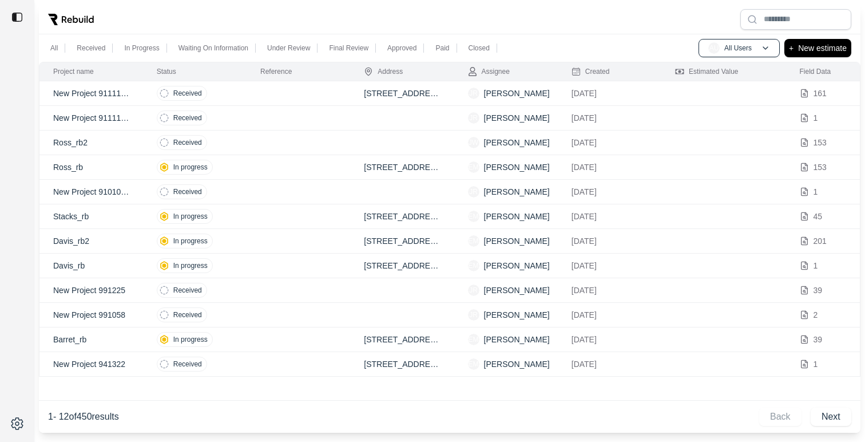
click at [245, 271] on td "In progress" at bounding box center [195, 265] width 104 height 25
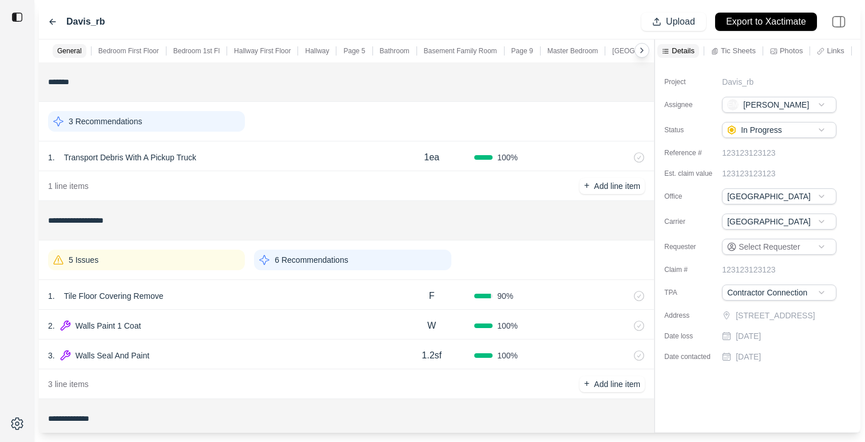
click at [308, 260] on p "6 Recommendations" at bounding box center [311, 259] width 73 height 11
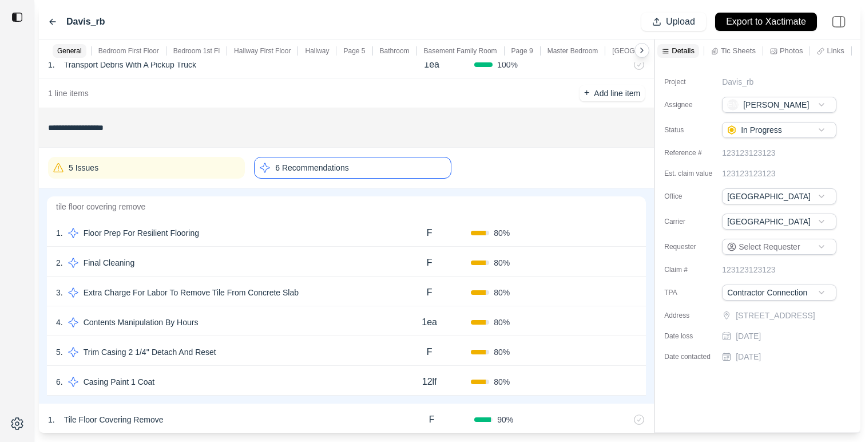
scroll to position [170, 0]
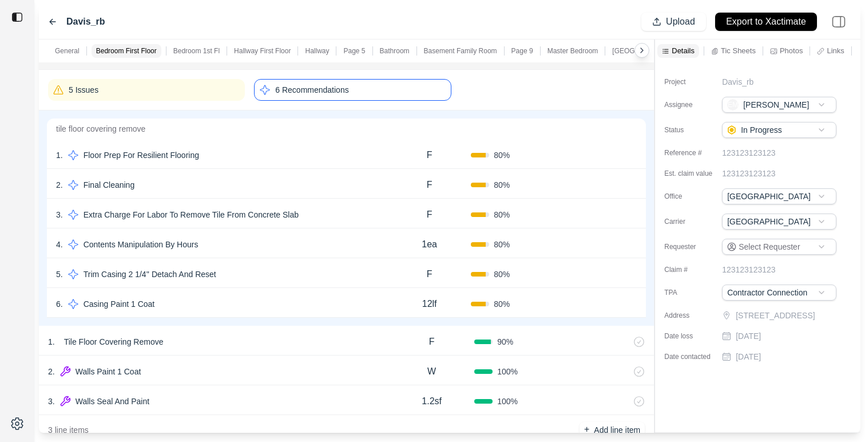
click at [309, 255] on div "4 . Contents Manipulation By Hours 1ea 80 % Confirm" at bounding box center [346, 243] width 599 height 30
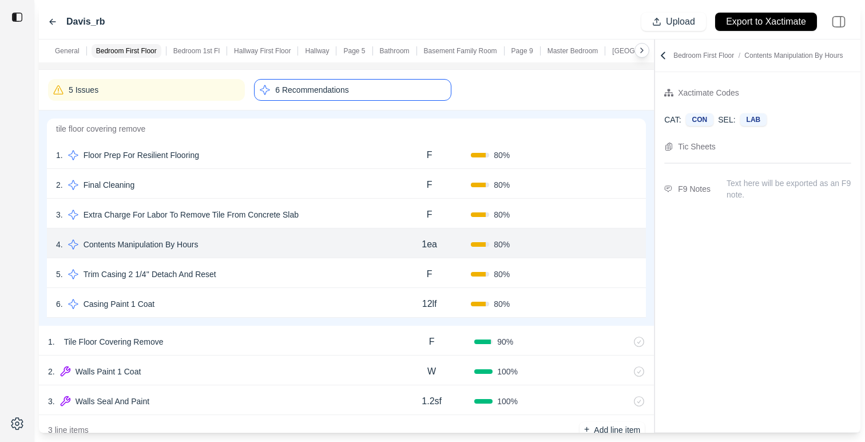
click at [659, 55] on icon at bounding box center [662, 55] width 11 height 11
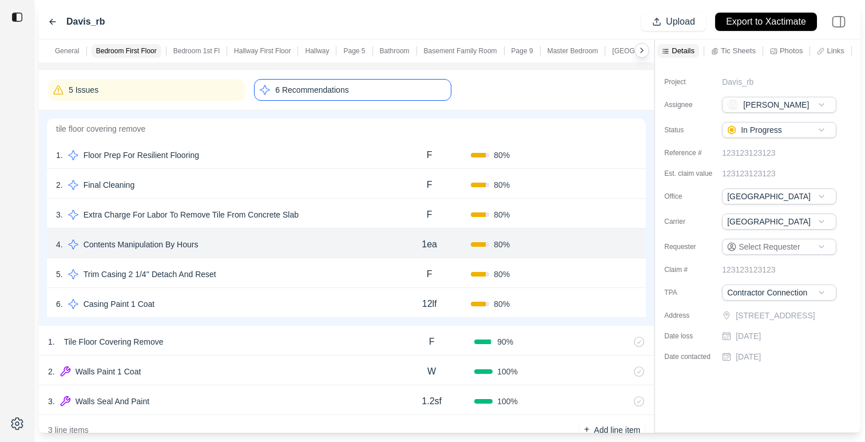
click at [818, 48] on icon at bounding box center [820, 50] width 7 height 7
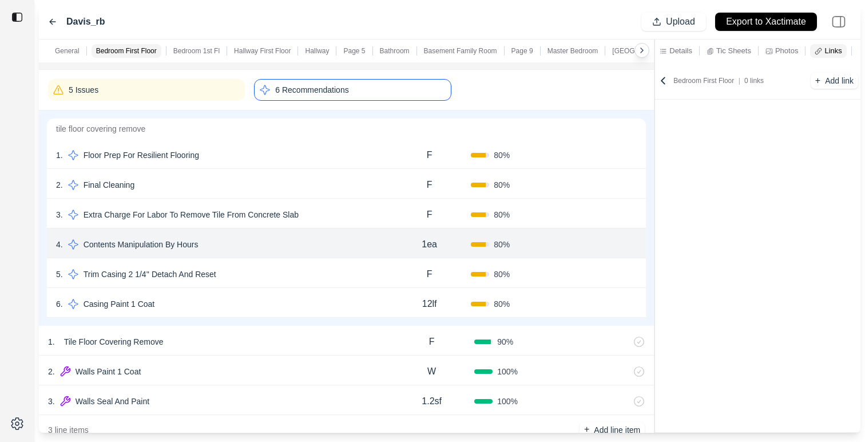
click at [42, 20] on div "Davis_rb Upload Export to Xactimate" at bounding box center [449, 22] width 821 height 35
click at [46, 21] on div "Davis_rb Upload Export to Xactimate" at bounding box center [449, 22] width 821 height 35
click at [48, 21] on icon at bounding box center [52, 21] width 9 height 9
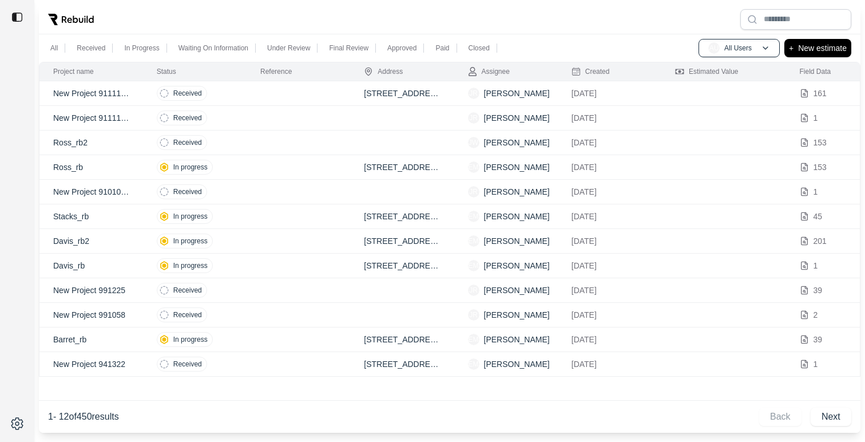
click at [256, 311] on td at bounding box center [299, 315] width 104 height 25
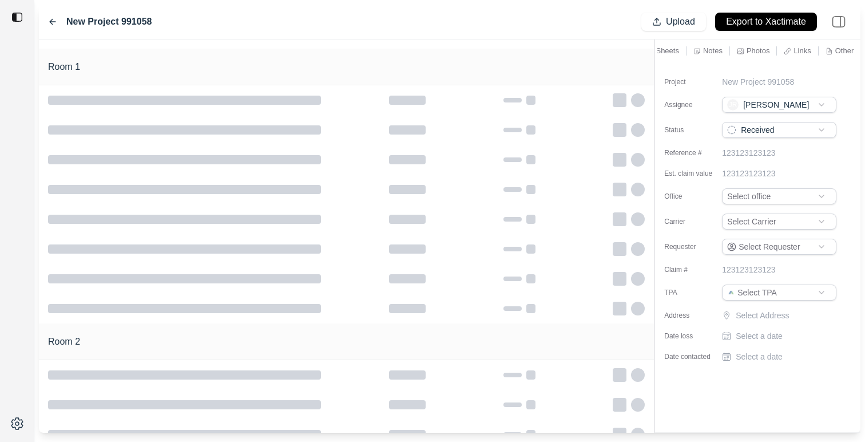
scroll to position [0, 84]
click at [794, 51] on p "Links" at bounding box center [794, 51] width 17 height 10
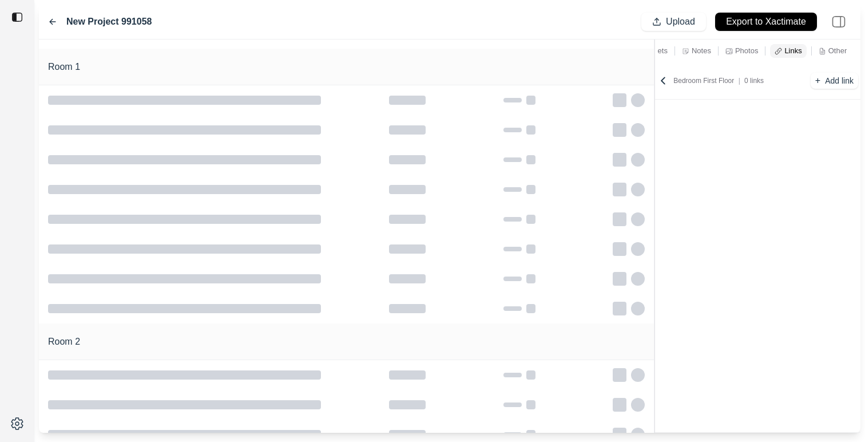
click at [46, 17] on div "New Project 991058 Upload Export to Xactimate" at bounding box center [449, 22] width 821 height 35
click at [48, 19] on icon at bounding box center [52, 21] width 9 height 9
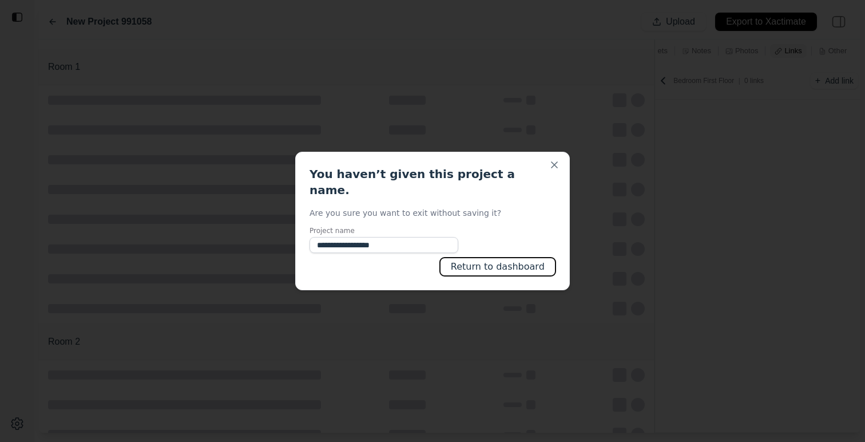
click at [522, 257] on button "Return to dashboard" at bounding box center [498, 266] width 116 height 18
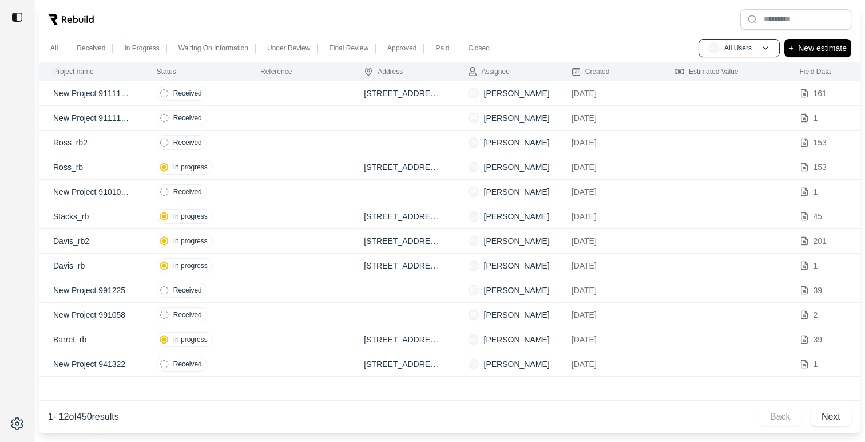
click at [251, 344] on td at bounding box center [299, 339] width 104 height 25
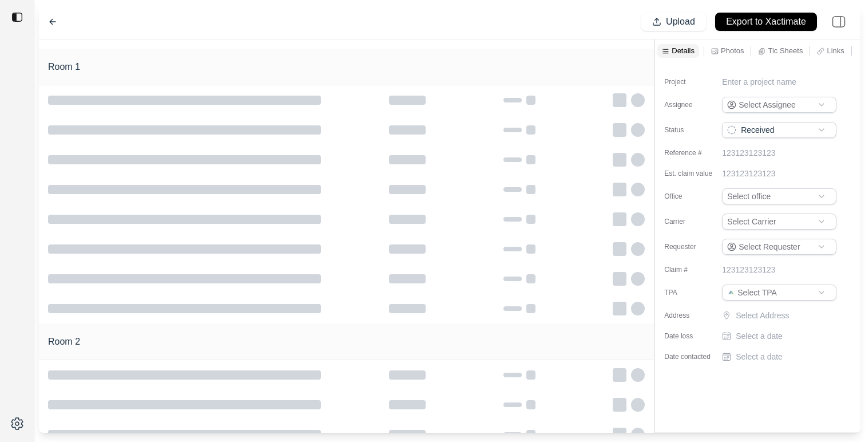
type input "**********"
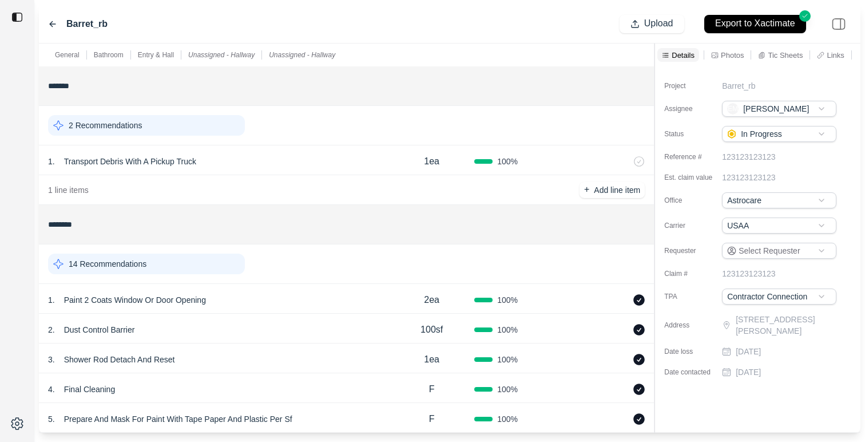
click at [833, 57] on p "Links" at bounding box center [834, 55] width 17 height 10
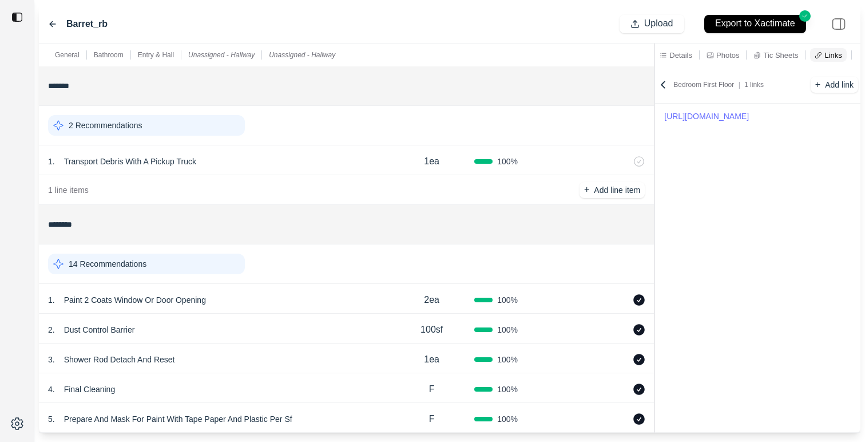
click at [735, 54] on p "Photos" at bounding box center [727, 55] width 23 height 10
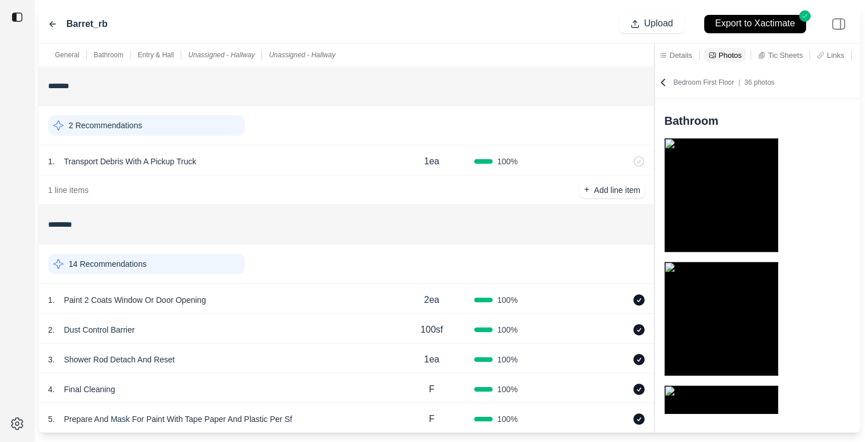
click at [667, 82] on icon at bounding box center [662, 82] width 11 height 11
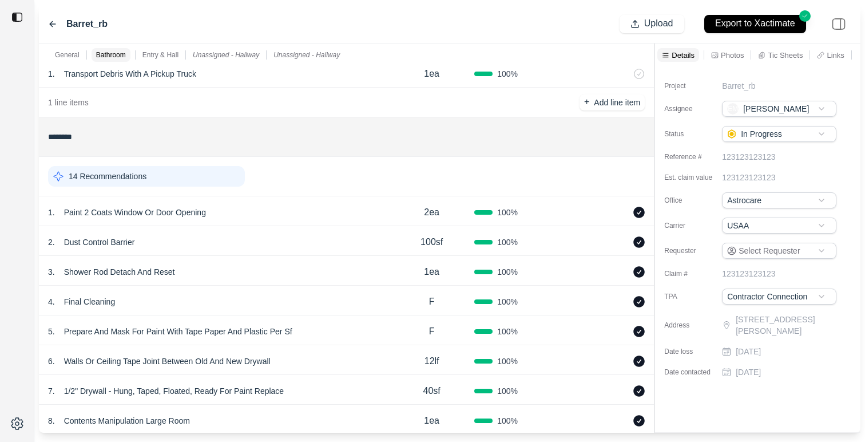
click at [206, 168] on div "14 Recommendations" at bounding box center [146, 176] width 197 height 21
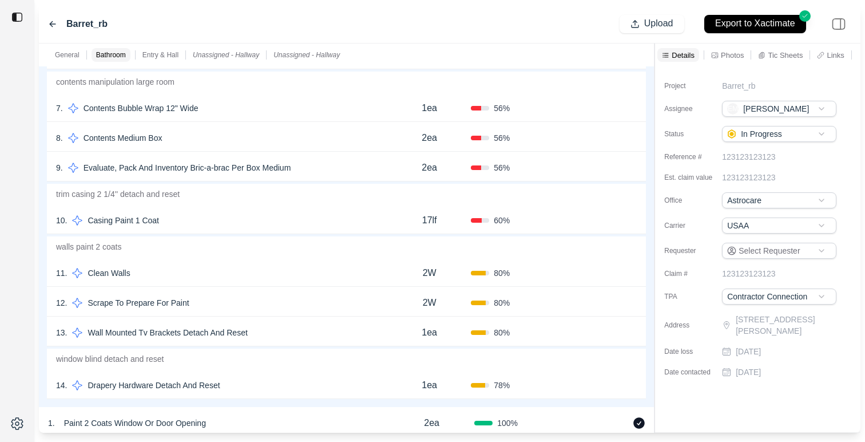
scroll to position [458, 0]
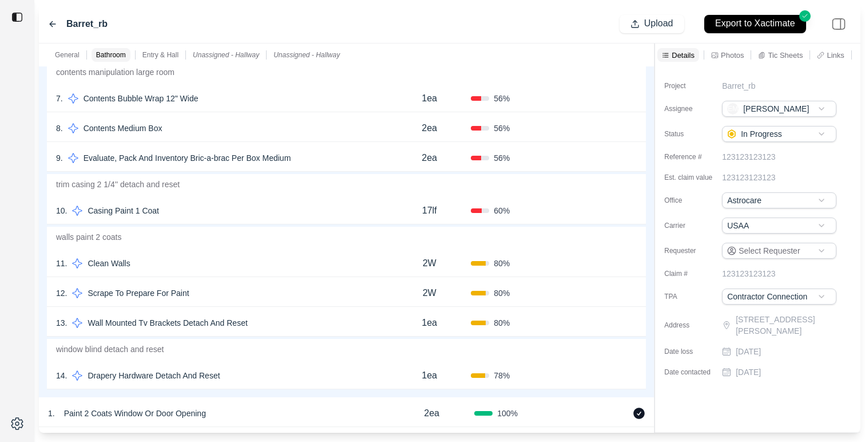
click at [218, 264] on div "11 . Clean Walls" at bounding box center [222, 263] width 332 height 16
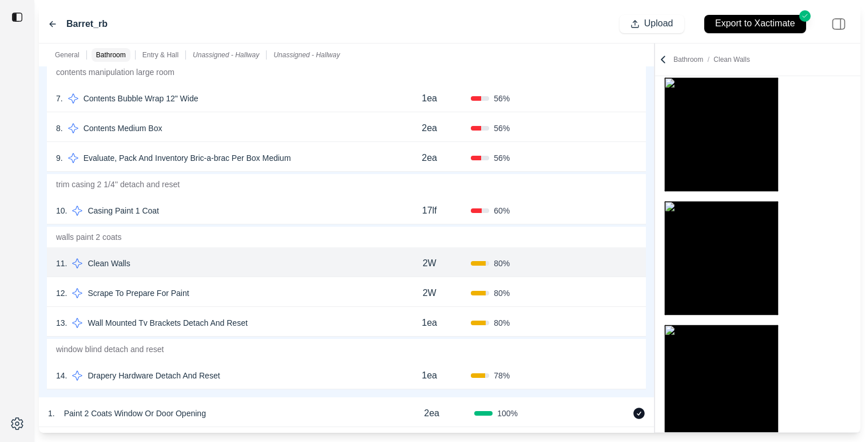
scroll to position [90, 0]
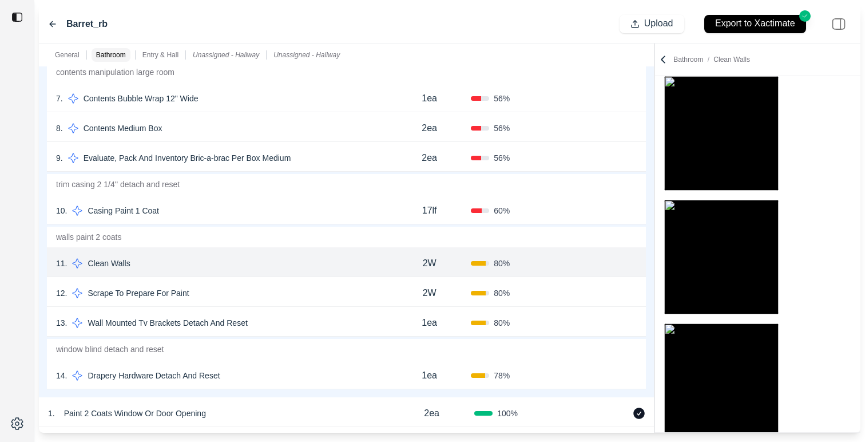
click at [299, 296] on div "12 . Scrape To Prepare For Paint" at bounding box center [222, 293] width 332 height 16
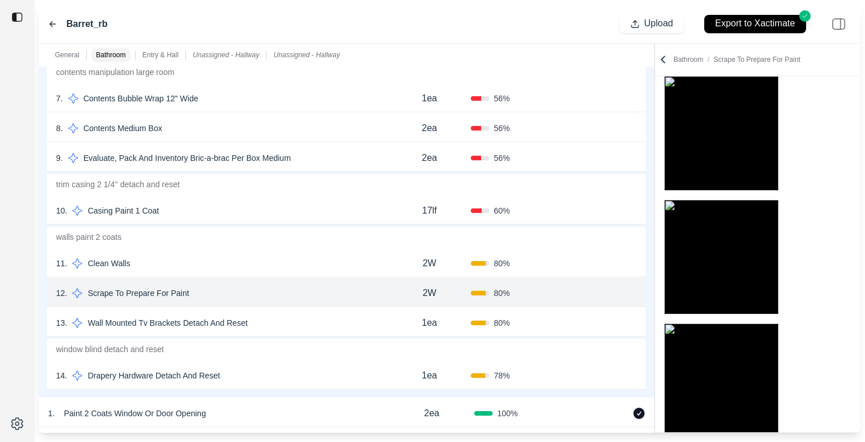
click at [305, 320] on div "13 . Wall Mounted Tv Brackets Detach And Reset" at bounding box center [222, 323] width 332 height 16
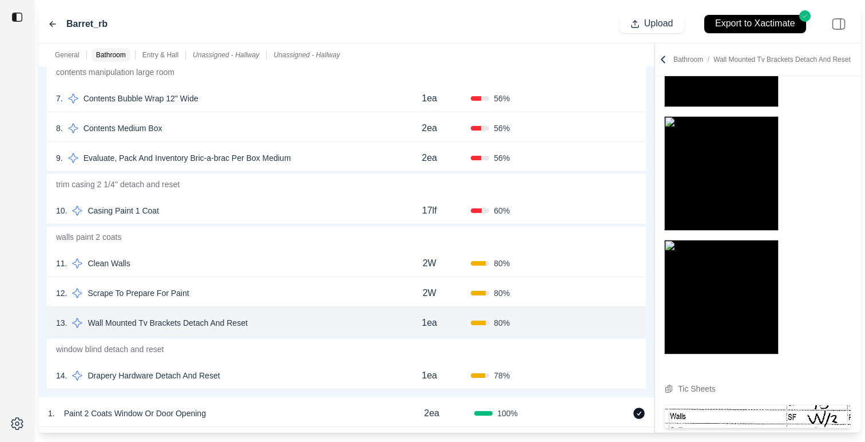
scroll to position [180, 0]
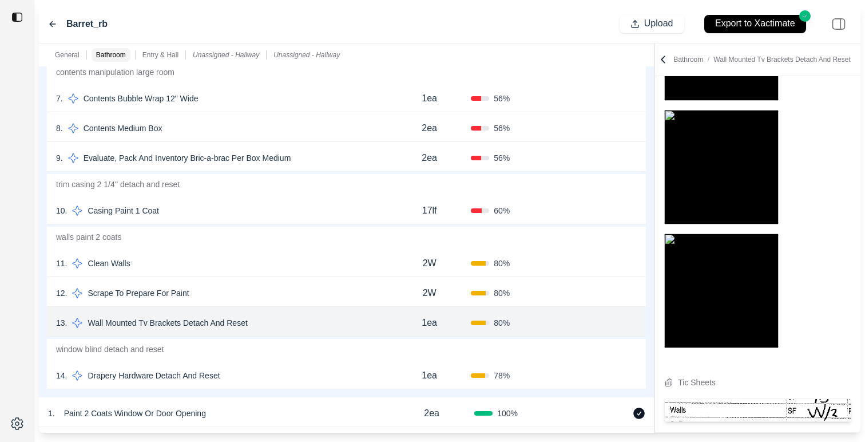
click at [328, 296] on div "12 . Scrape To Prepare For Paint" at bounding box center [222, 293] width 332 height 16
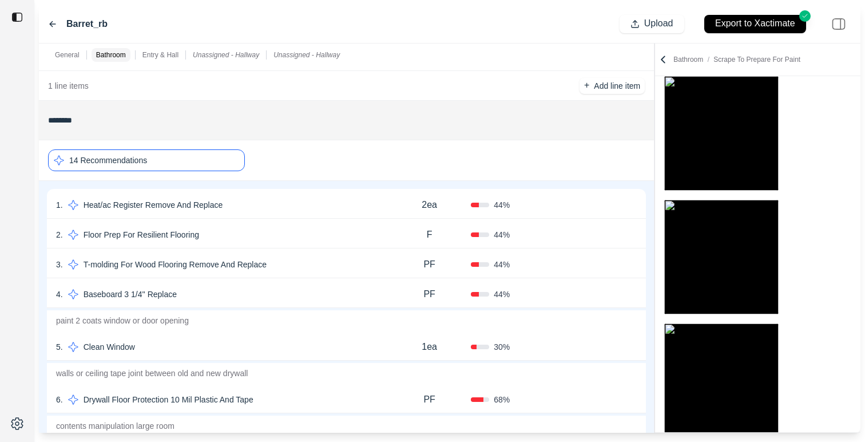
scroll to position [89, 0]
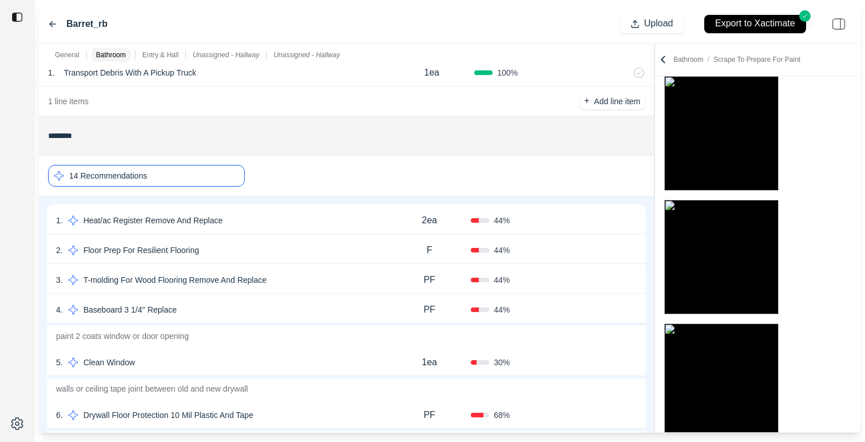
click at [188, 170] on div "14 Recommendations" at bounding box center [146, 176] width 197 height 22
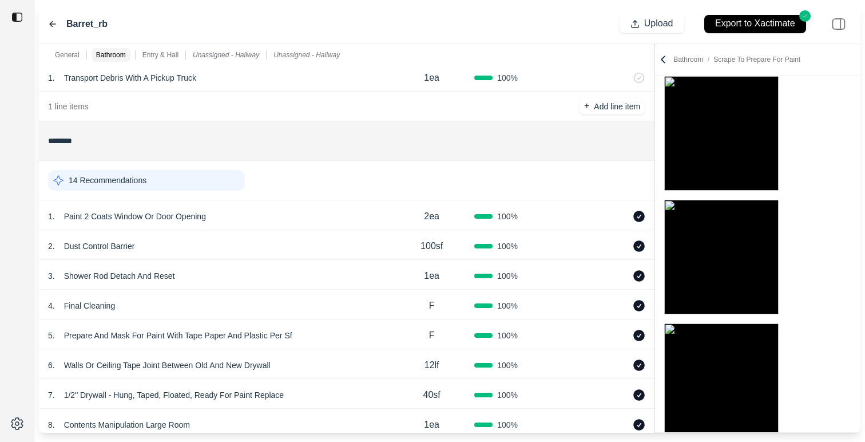
scroll to position [0, 0]
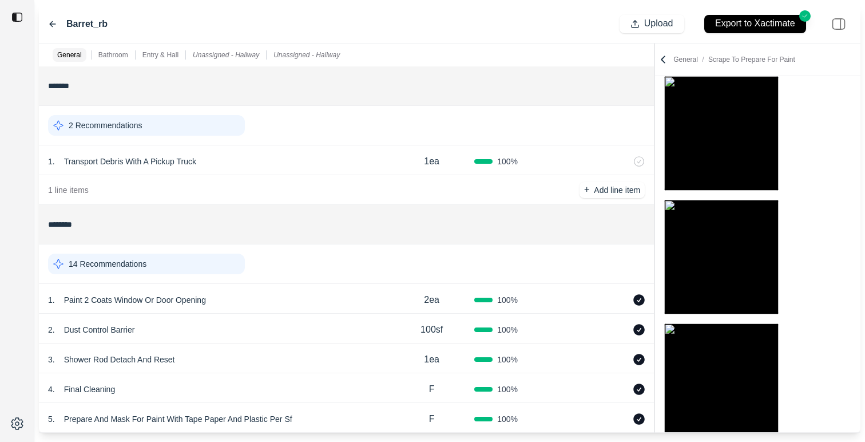
click at [51, 17] on div "Barret_rb" at bounding box center [77, 24] width 59 height 14
click at [51, 22] on icon at bounding box center [53, 23] width 6 height 5
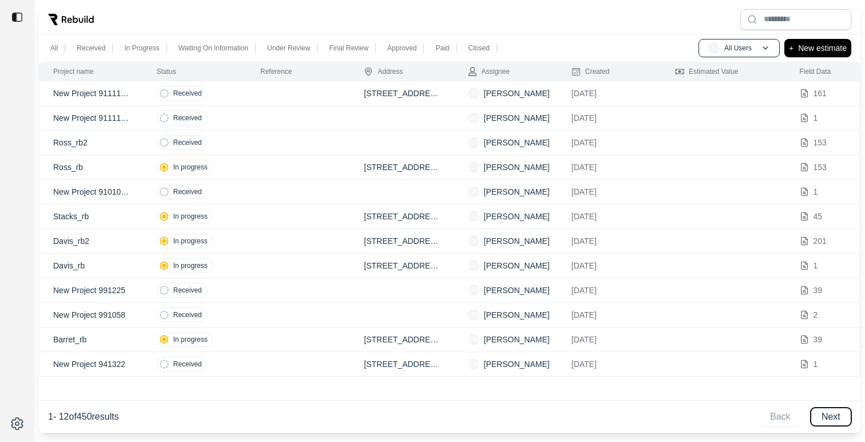
click at [840, 420] on button "Next" at bounding box center [830, 416] width 41 height 18
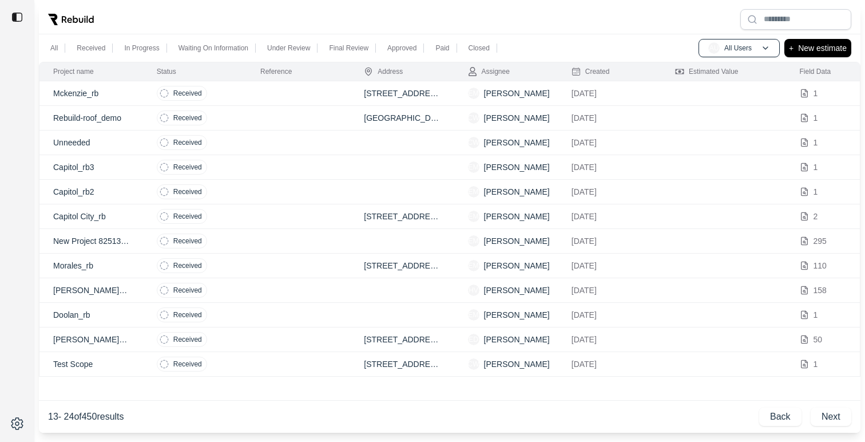
click at [292, 95] on td at bounding box center [299, 93] width 104 height 25
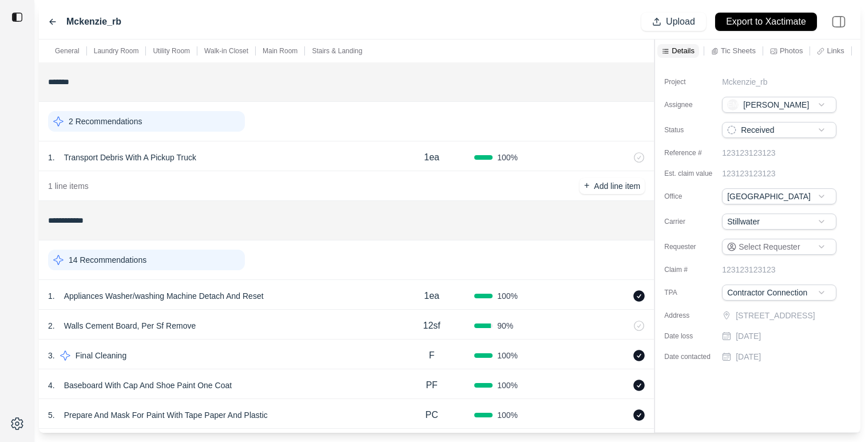
scroll to position [49, 0]
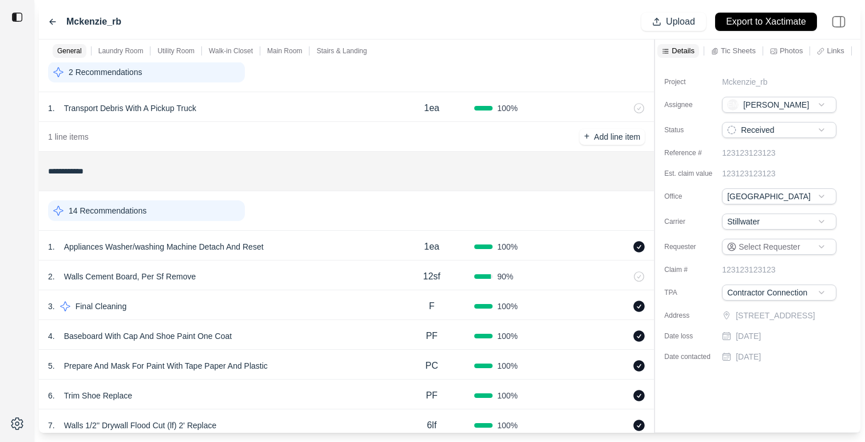
click at [208, 205] on div "14 Recommendations" at bounding box center [146, 210] width 197 height 21
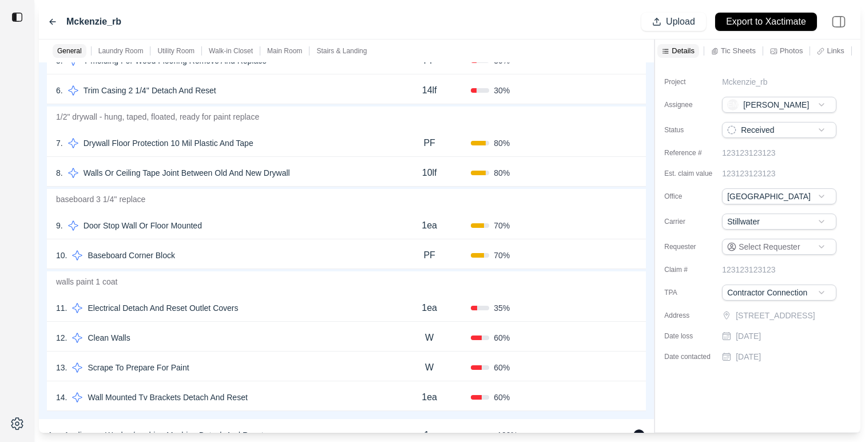
scroll to position [447, 0]
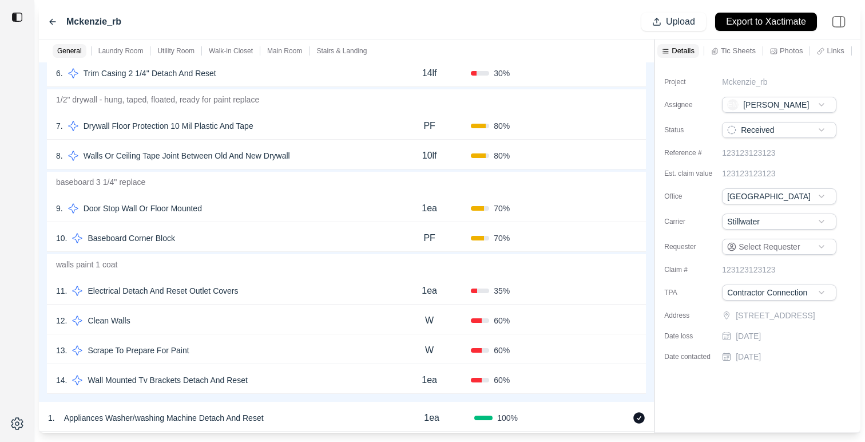
click at [305, 292] on div "11 . Electrical Detach And Reset Outlet Covers" at bounding box center [222, 291] width 332 height 16
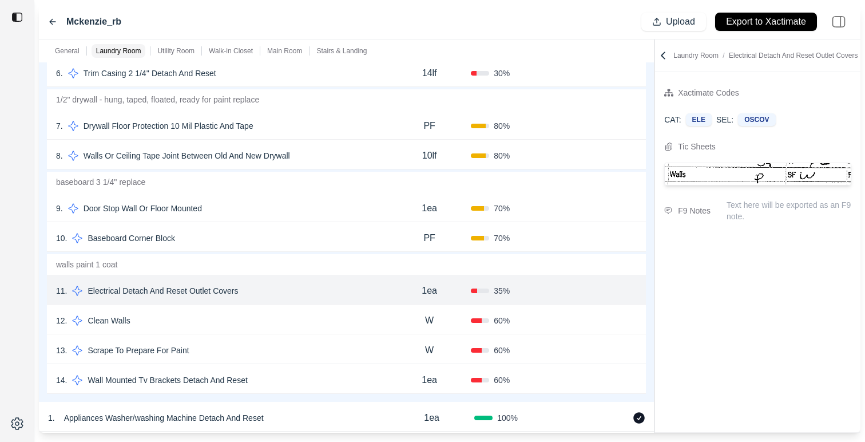
click at [662, 58] on icon at bounding box center [662, 55] width 11 height 11
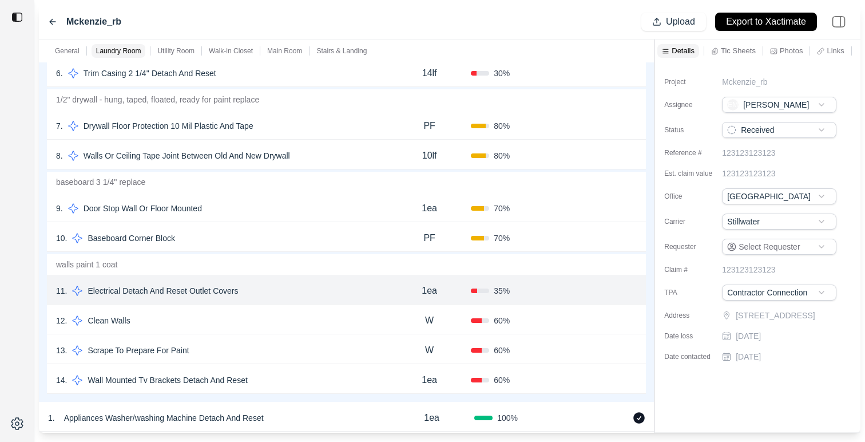
click at [789, 49] on p "Photos" at bounding box center [791, 51] width 23 height 10
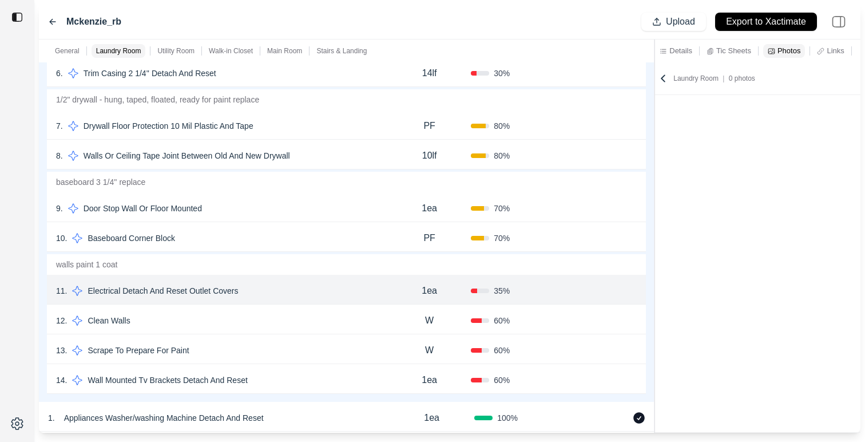
click at [836, 55] on p "Links" at bounding box center [834, 51] width 17 height 10
click at [47, 19] on div "Mckenzie_rb Upload Export to Xactimate" at bounding box center [449, 22] width 821 height 35
click at [49, 19] on icon at bounding box center [52, 21] width 9 height 9
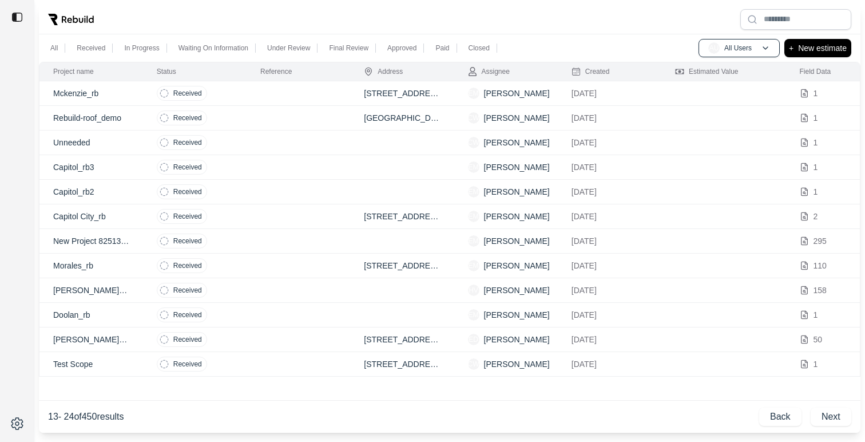
click at [248, 170] on td at bounding box center [299, 167] width 104 height 25
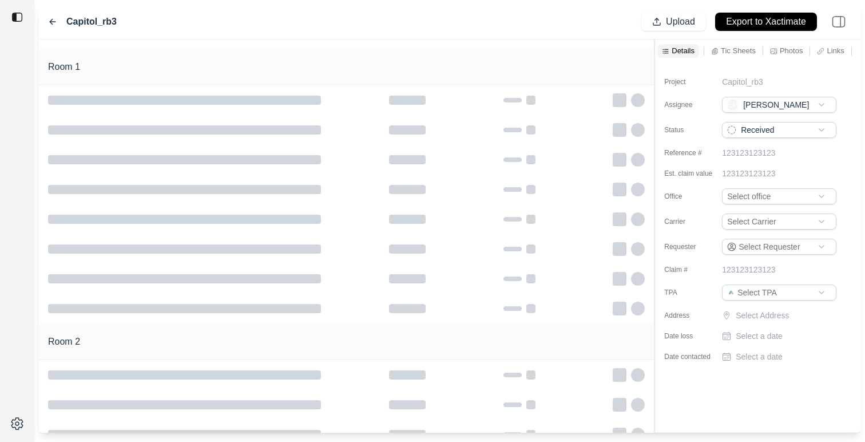
click at [822, 50] on icon at bounding box center [820, 50] width 7 height 7
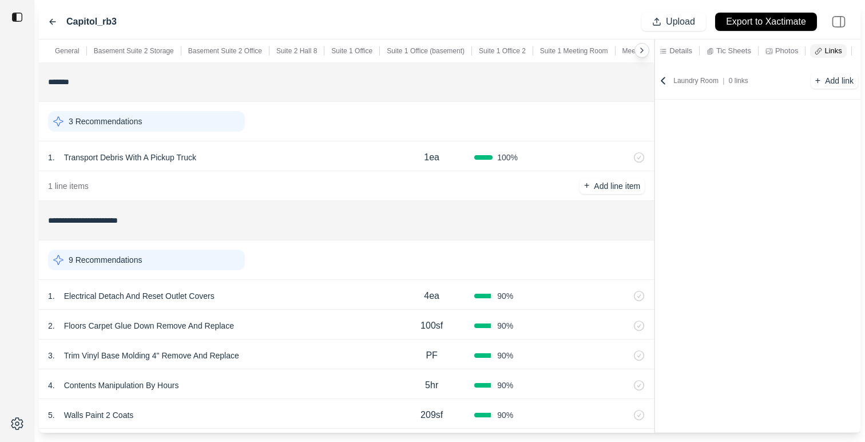
click at [46, 23] on div "Capitol_rb3 Upload Export to Xactimate" at bounding box center [449, 22] width 821 height 35
click at [47, 22] on div "Capitol_rb3 Upload Export to Xactimate" at bounding box center [449, 22] width 821 height 35
click at [52, 23] on icon at bounding box center [52, 21] width 9 height 9
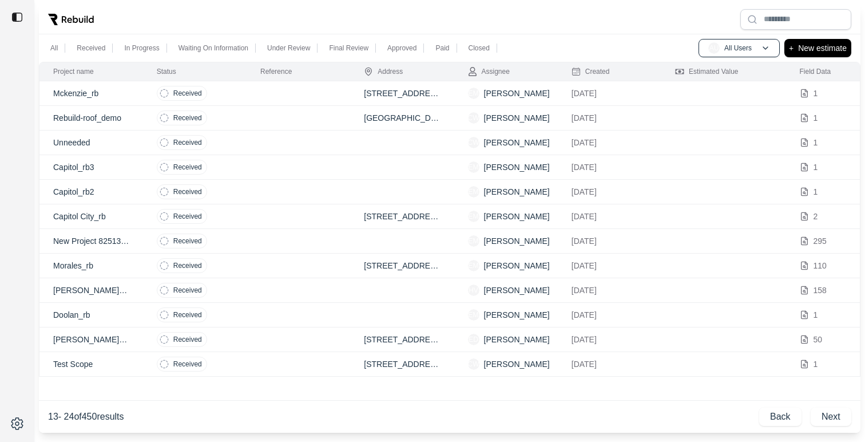
click at [118, 190] on p "Capitol_rb2" at bounding box center [91, 191] width 76 height 11
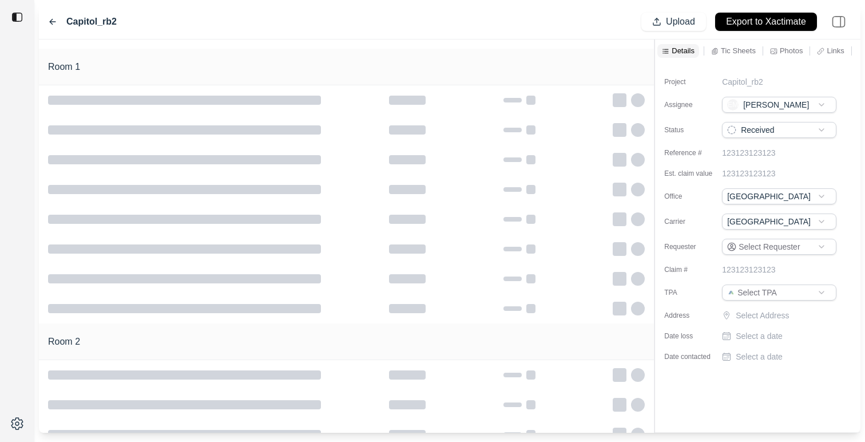
click at [825, 55] on div "Links" at bounding box center [829, 51] width 31 height 14
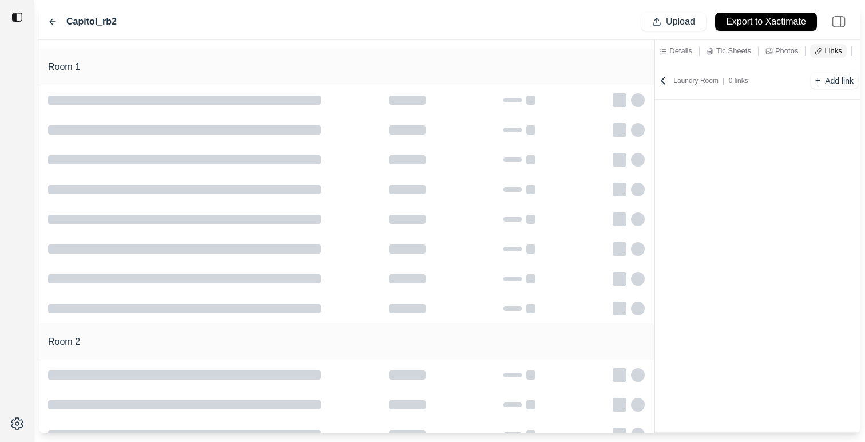
click at [49, 22] on icon at bounding box center [52, 21] width 9 height 9
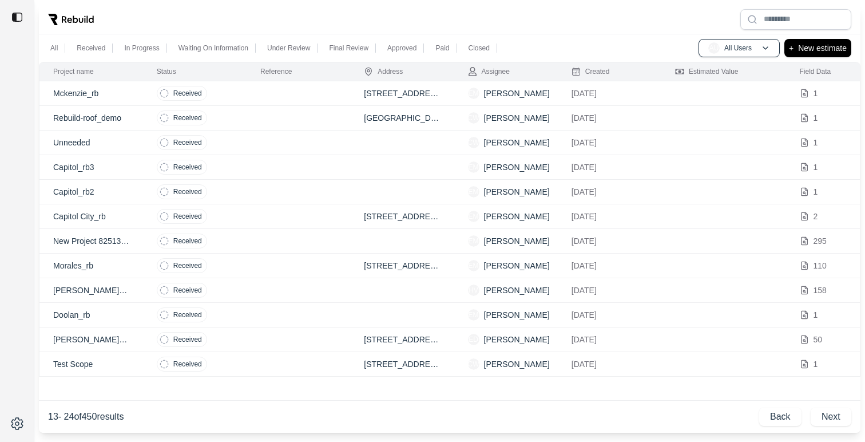
click at [121, 214] on p "Capitol City_rb" at bounding box center [91, 215] width 76 height 11
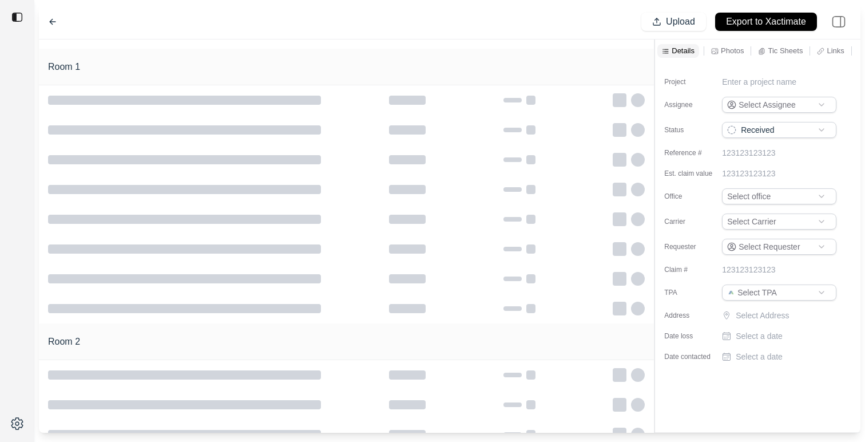
type input "**********"
click at [789, 51] on p "Links" at bounding box center [788, 51] width 17 height 10
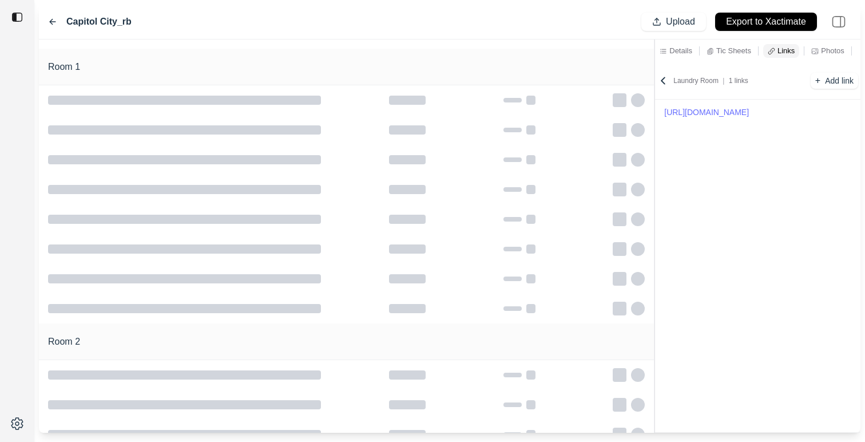
click at [719, 53] on p "Tic Sheets" at bounding box center [733, 51] width 35 height 10
click at [780, 48] on p "Links" at bounding box center [788, 51] width 17 height 10
click at [756, 110] on link "https://app.docusketch.com/player/cvlBqqhW" at bounding box center [757, 112] width 187 height 16
click at [723, 48] on p "Tic Sheets" at bounding box center [733, 51] width 35 height 10
click at [850, 80] on icon at bounding box center [849, 78] width 11 height 11
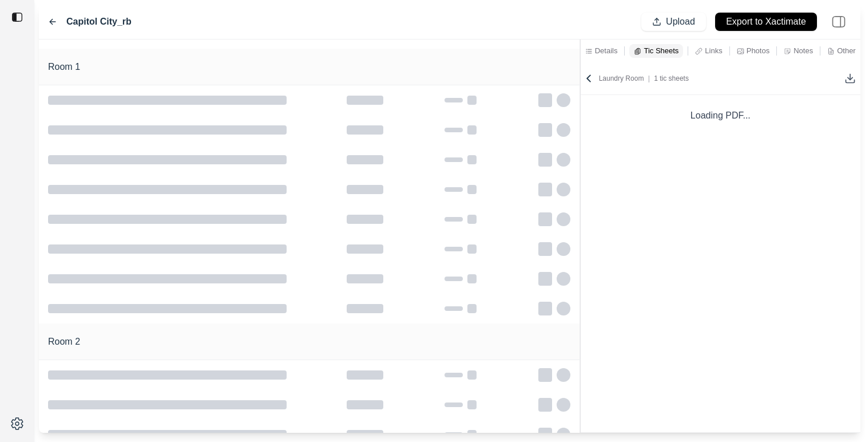
click at [582, 77] on div "Room 1 Room 2 Details Tic Sheets Links Photos Notes Other Laundry Room | 1 tic …" at bounding box center [449, 235] width 821 height 393
